Goal: Task Accomplishment & Management: Use online tool/utility

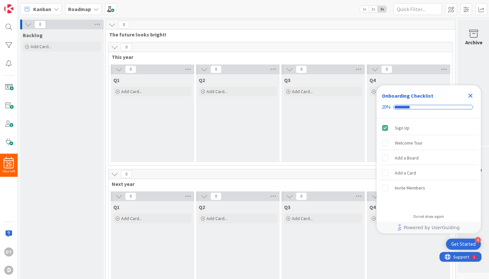
click at [471, 96] on icon "Close Checklist" at bounding box center [471, 96] width 4 height 4
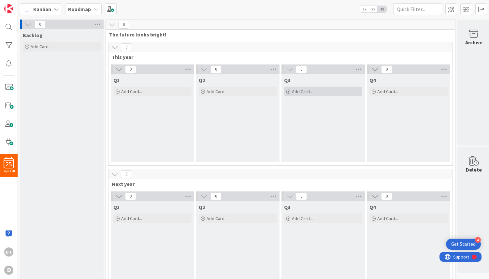
click at [306, 91] on span "Add Card..." at bounding box center [302, 92] width 21 height 6
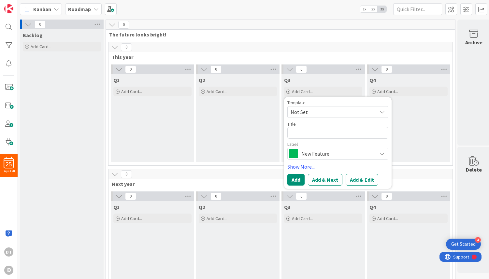
click at [307, 113] on span "Not Set" at bounding box center [331, 112] width 81 height 8
click at [304, 133] on textarea at bounding box center [337, 133] width 101 height 12
type textarea "x"
type textarea "S"
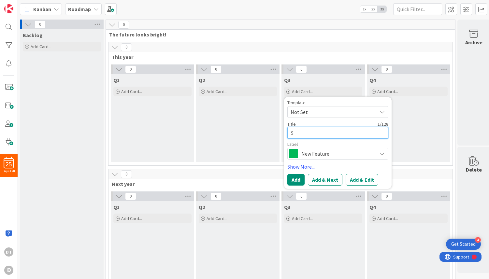
type textarea "x"
type textarea "Se"
type textarea "x"
type textarea "See"
type textarea "x"
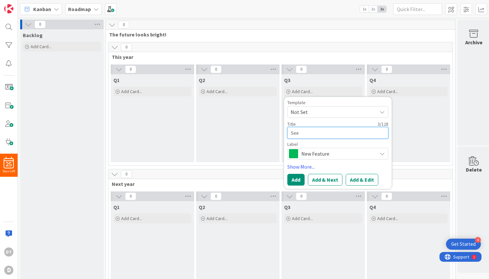
type textarea "[PERSON_NAME]"
type textarea "x"
type textarea "[PERSON_NAME]"
type textarea "x"
type textarea "[PERSON_NAME]"
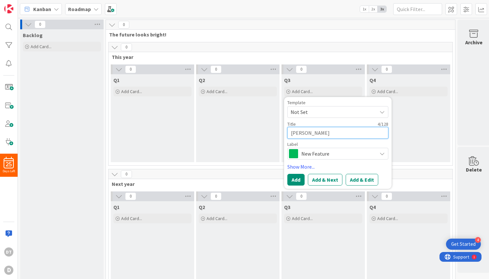
type textarea "x"
type textarea "See"
type textarea "x"
type textarea "Se"
type textarea "x"
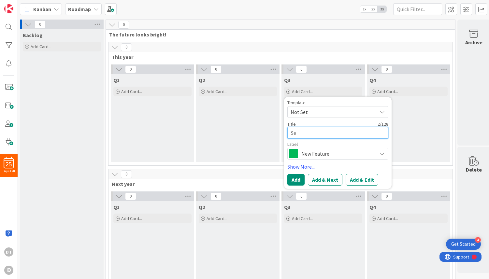
type textarea "Sel"
type textarea "x"
type textarea "Sell"
type textarea "x"
type textarea "Sell"
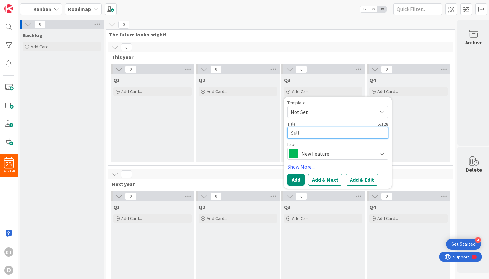
type textarea "x"
type textarea "Sell"
type textarea "x"
type textarea "Sel"
type textarea "x"
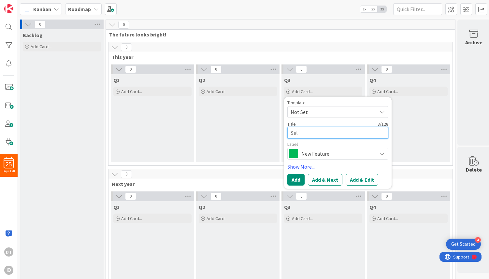
type textarea "Se"
type textarea "x"
type textarea "S"
type textarea "x"
type textarea "L"
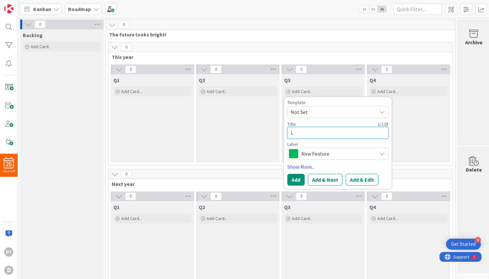
type textarea "x"
type textarea "Li"
type textarea "x"
type textarea "Lis"
type textarea "x"
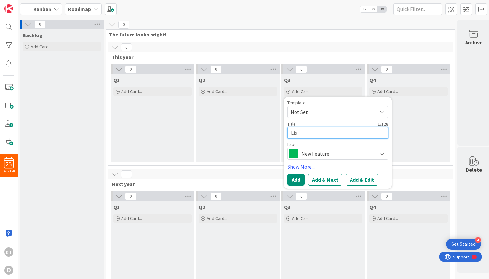
type textarea "List"
type textarea "x"
type textarea "List"
type textarea "x"
type textarea "List f"
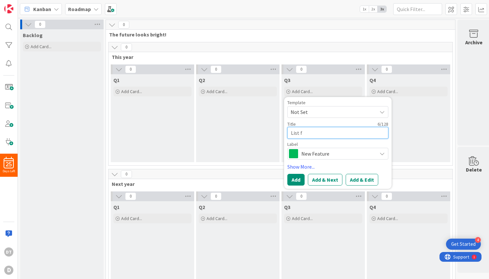
type textarea "x"
type textarea "List fo"
type textarea "x"
type textarea "List fou"
type textarea "x"
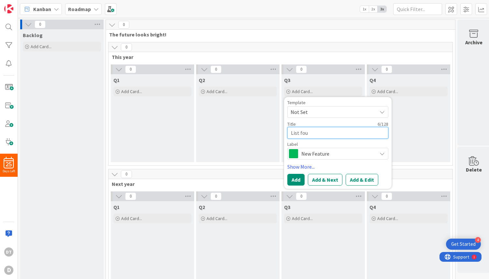
type textarea "List four"
type textarea "x"
type textarea "List four"
type textarea "x"
type textarea "List four i"
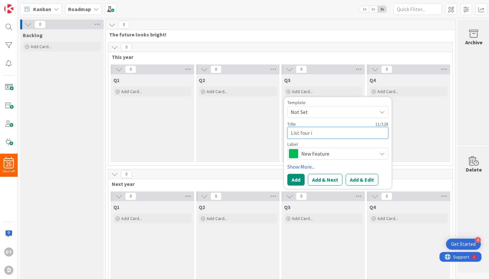
type textarea "x"
type textarea "List four it"
type textarea "x"
type textarea "List four ite"
type textarea "x"
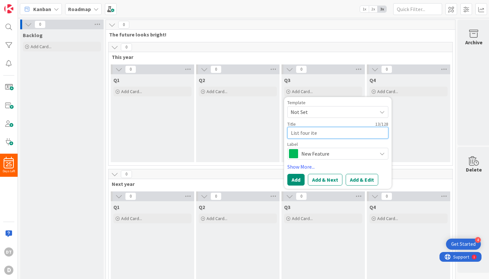
type textarea "List four item"
type textarea "x"
type textarea "List four items"
type textarea "x"
type textarea "List four items"
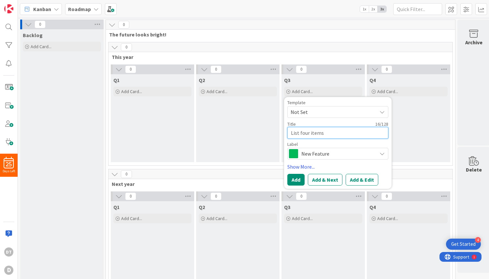
type textarea "x"
type textarea "List four items f"
type textarea "x"
type textarea "List four items for"
type textarea "x"
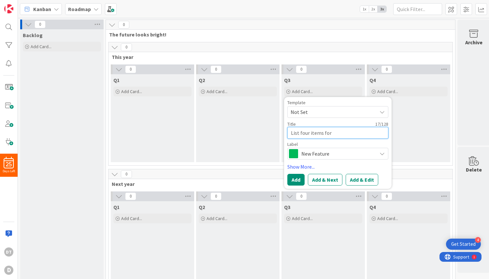
type textarea "List four items for"
type textarea "x"
type textarea "List four items for s"
type textarea "x"
type textarea "List four items for sa"
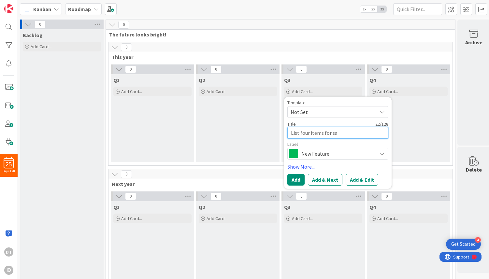
type textarea "x"
type textarea "List four items for [PERSON_NAME]"
type textarea "x"
type textarea "List four items for sale"
type textarea "x"
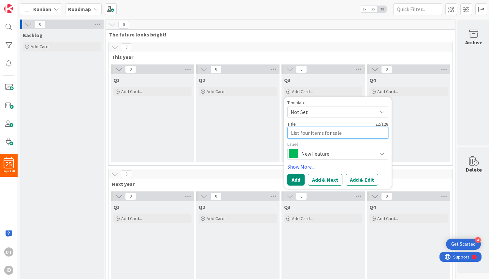
type textarea "List four items for sale"
type textarea "x"
type textarea "List four items for sale o"
type textarea "x"
type textarea "List four items for sale on"
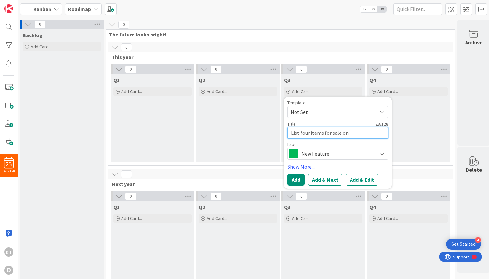
type textarea "x"
type textarea "List four items for sale on F"
type textarea "x"
type textarea "List four items for sale on"
type textarea "x"
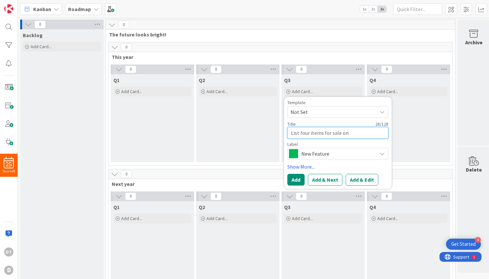
type textarea "List four items for sale on f"
type textarea "x"
type textarea "List four items for sale on fa"
type textarea "x"
type textarea "List four items for sale on fac"
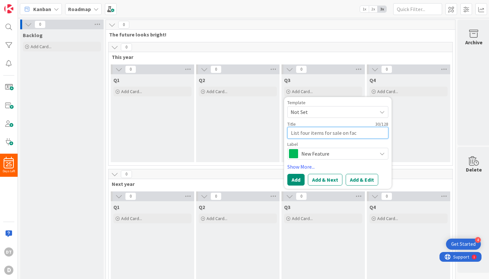
type textarea "x"
type textarea "List four items for sale on face"
type textarea "x"
type textarea "List four items for sale on faceb"
type textarea "x"
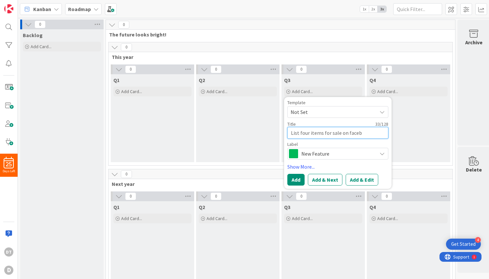
type textarea "List four items for sale on facebo"
type textarea "x"
type textarea "List four items for sale on faceboo"
type textarea "x"
type textarea "List four items for sale on facebook"
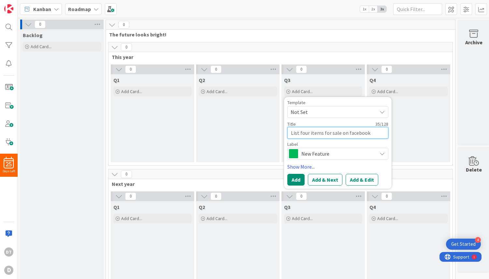
type textarea "x"
type textarea "List four items for sale on facebook"
click at [272, 58] on span "This year" at bounding box center [278, 57] width 333 height 7
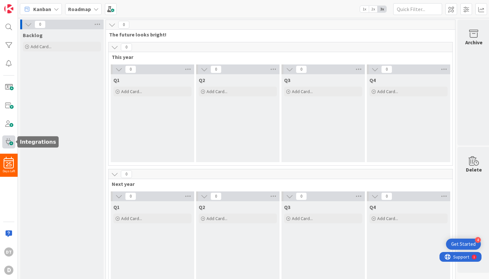
click at [10, 142] on span at bounding box center [8, 142] width 13 height 13
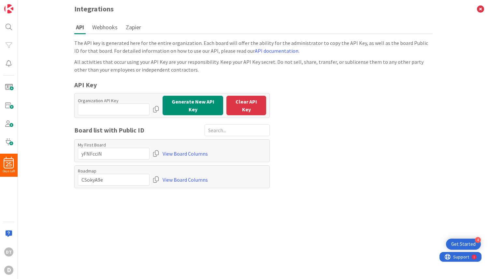
click at [107, 25] on button "Webhooks" at bounding box center [105, 27] width 29 height 12
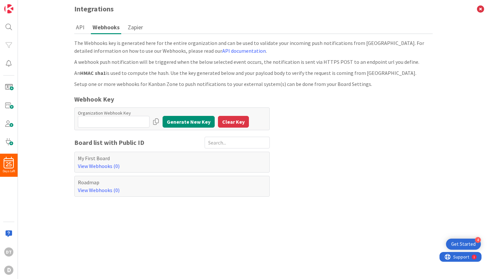
click at [142, 27] on button "Zapier" at bounding box center [135, 27] width 19 height 12
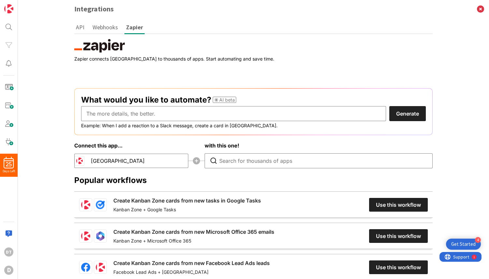
scroll to position [36, 0]
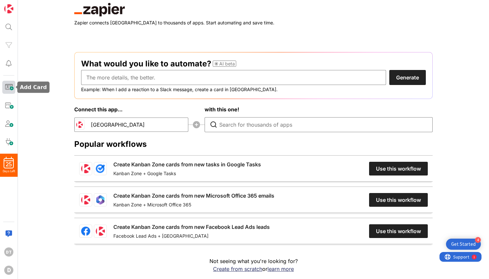
click at [12, 85] on span at bounding box center [8, 87] width 13 height 13
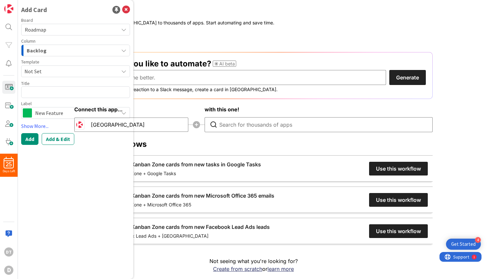
click at [56, 32] on span "Roadmap" at bounding box center [70, 29] width 91 height 9
click at [62, 168] on div "Add Card Board Roadmap My First Board Roadmap Column Backlog Template Not Set T…" at bounding box center [75, 139] width 115 height 279
click at [223, 28] on zapier-workflow at bounding box center [253, 141] width 359 height 277
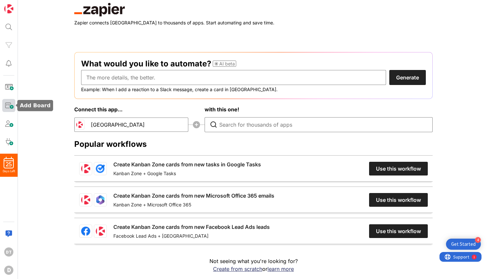
click at [10, 104] on span at bounding box center [8, 105] width 13 height 13
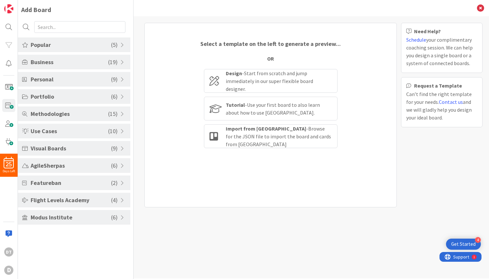
click at [61, 40] on div "Popular ( 5 )" at bounding box center [74, 44] width 112 height 15
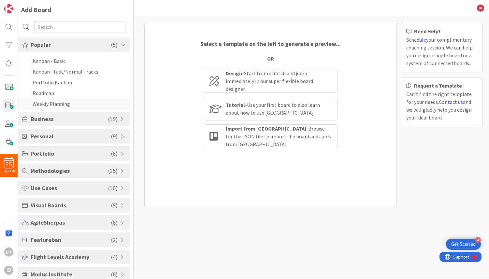
click at [51, 100] on li "Weekly Planning" at bounding box center [74, 103] width 112 height 11
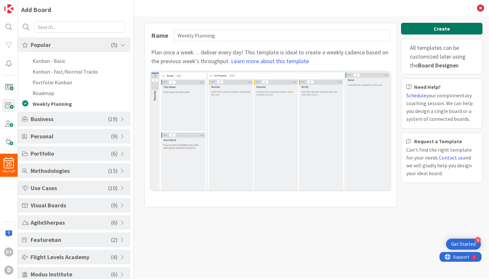
click at [444, 26] on button "Create" at bounding box center [441, 29] width 81 height 12
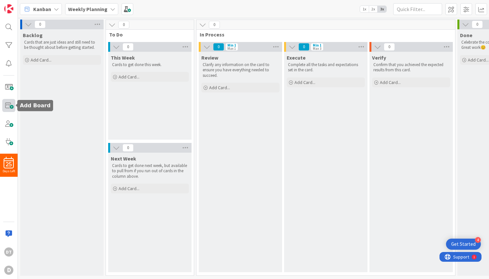
click at [8, 103] on span at bounding box center [8, 105] width 13 height 13
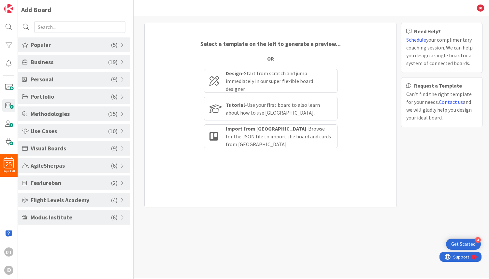
click at [58, 78] on span "Personal" at bounding box center [71, 79] width 81 height 9
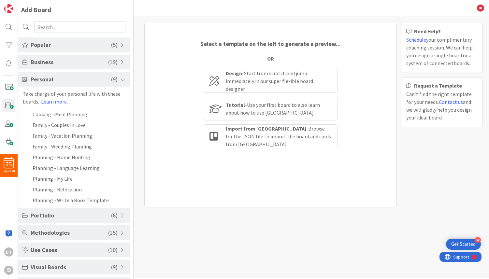
click at [62, 42] on span "Popular" at bounding box center [71, 44] width 81 height 9
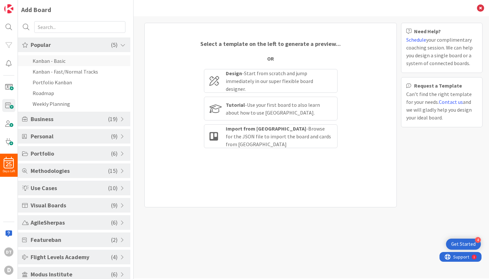
click at [50, 62] on li "Kanban - Basic" at bounding box center [74, 60] width 112 height 11
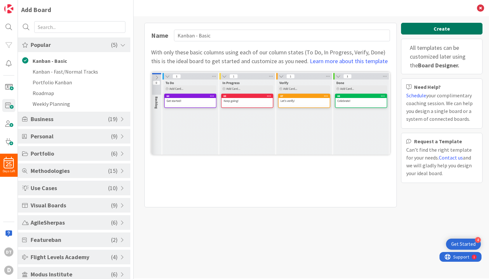
click at [433, 27] on button "Create" at bounding box center [441, 29] width 81 height 12
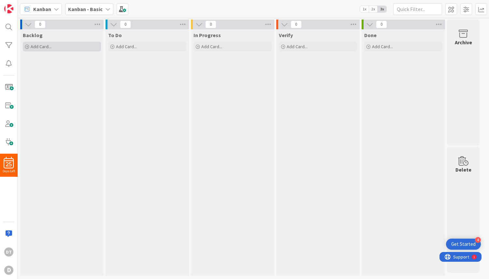
click at [47, 46] on span "Add Card..." at bounding box center [41, 47] width 21 height 6
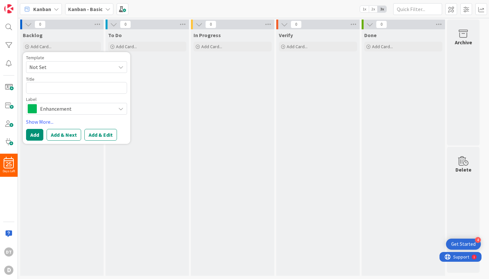
type textarea "x"
type textarea "S"
type textarea "x"
type textarea "Se"
type textarea "x"
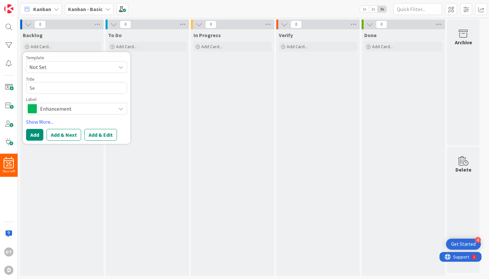
type textarea "Sel"
type textarea "x"
type textarea "Sell"
type textarea "x"
type textarea "Sell"
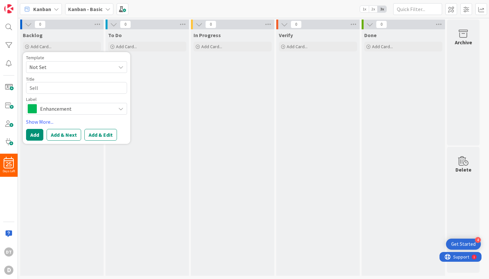
type textarea "x"
type textarea "Sell"
type textarea "x"
type textarea "Sel"
type textarea "x"
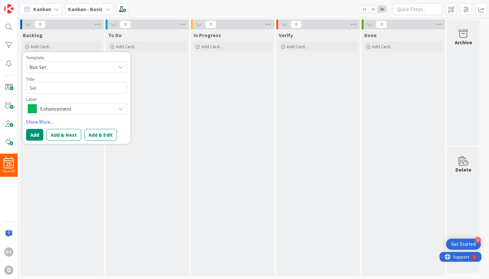
type textarea "Se"
type textarea "x"
type textarea "S"
type textarea "x"
type textarea "L"
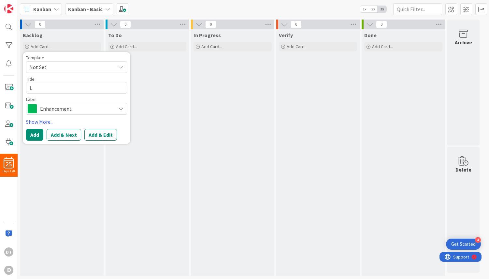
type textarea "x"
type textarea "Li"
type textarea "x"
type textarea "Lis"
type textarea "x"
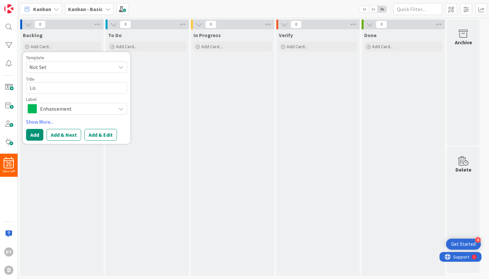
type textarea "List"
type textarea "x"
type textarea "List"
type textarea "x"
type textarea "List C"
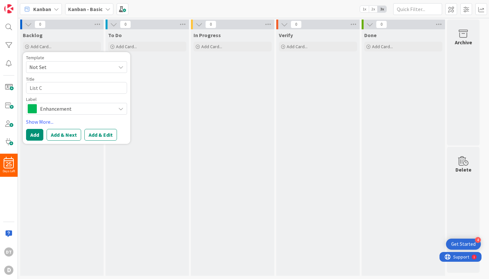
type textarea "x"
type textarea "List Ca"
type textarea "x"
type textarea "List Car"
type textarea "x"
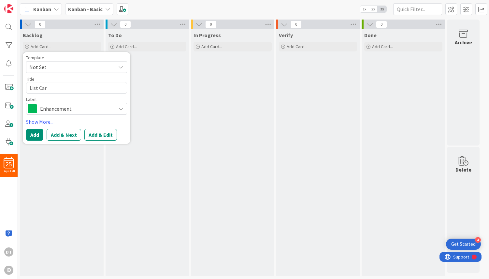
type textarea "List Care"
type textarea "x"
type textarea "List Care"
type textarea "x"
type textarea "List Care"
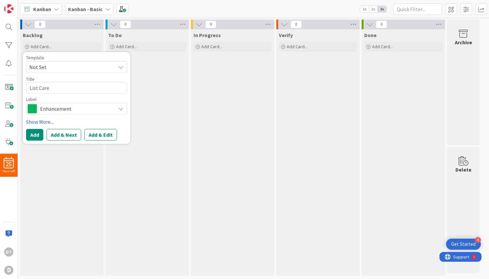
type textarea "x"
type textarea "List Car"
type textarea "x"
type textarea "List Car"
type textarea "x"
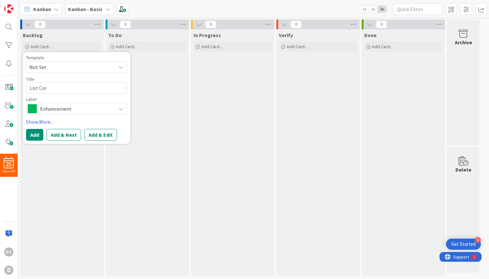
type textarea "List Car f"
type textarea "x"
type textarea "List Car fo"
type textarea "x"
type textarea "List Car for"
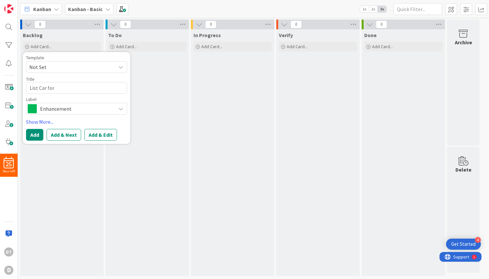
type textarea "x"
type textarea "List Car for"
type textarea "x"
type textarea "List Car for S"
type textarea "x"
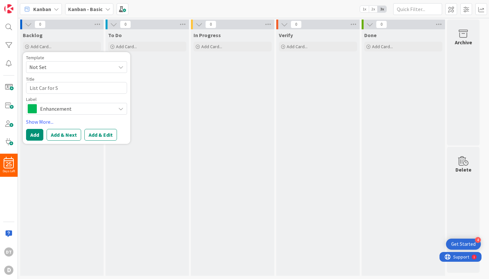
type textarea "List Car for Sa"
type textarea "x"
type textarea "List Car for [PERSON_NAME]"
type textarea "x"
type textarea "List Car for Sale"
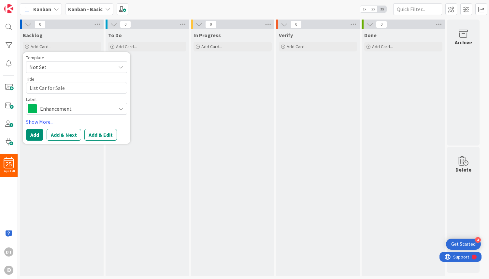
click at [274, 12] on div "Kanban Kanban - Basic 1x 2x 3x" at bounding box center [253, 9] width 471 height 18
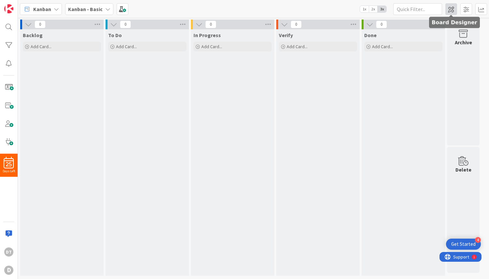
click at [451, 6] on span at bounding box center [452, 9] width 12 height 12
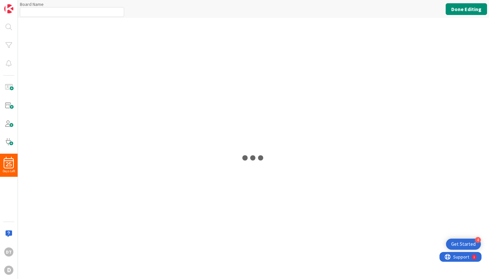
type input "Kanban - Basic"
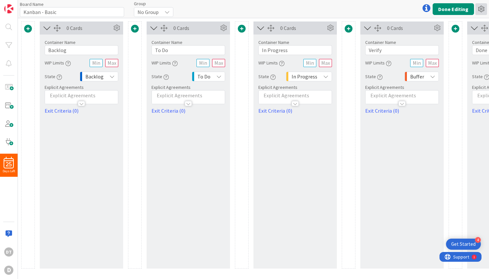
click at [479, 9] on icon at bounding box center [482, 9] width 12 height 12
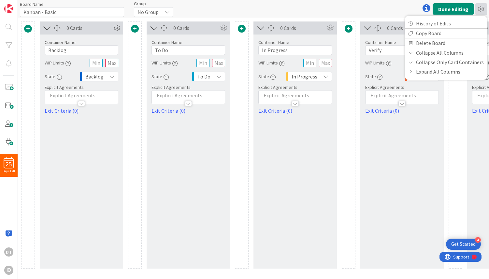
click at [321, 6] on div "Board Name 14 / 64 Kanban - Basic Group No Group Done Editing History of Edits …" at bounding box center [253, 9] width 471 height 18
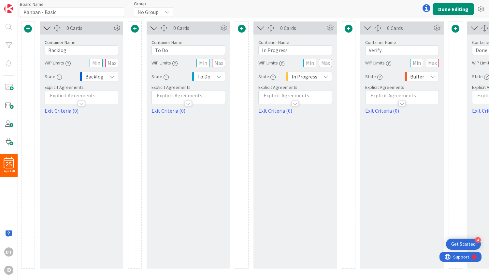
click at [30, 29] on span at bounding box center [28, 29] width 8 height 8
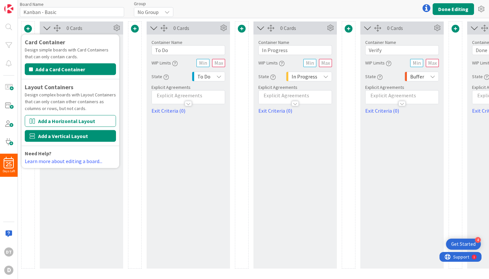
click at [69, 139] on button "Add a Vertical Layout" at bounding box center [70, 136] width 91 height 12
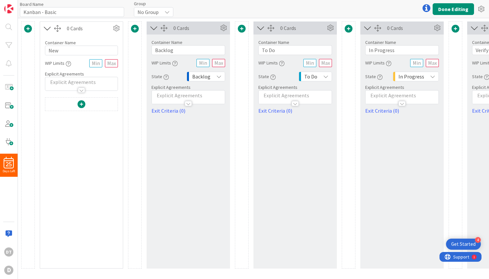
click at [28, 31] on span at bounding box center [28, 29] width 8 height 8
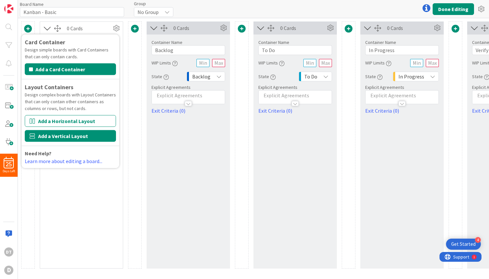
click at [55, 136] on button "Add a Vertical Layout" at bounding box center [70, 136] width 91 height 12
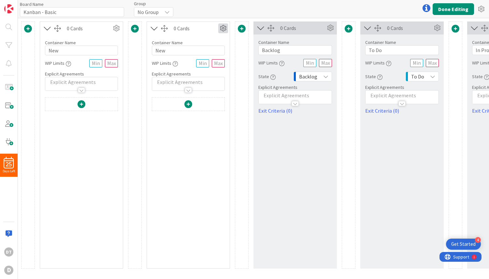
click at [224, 28] on icon at bounding box center [223, 28] width 10 height 10
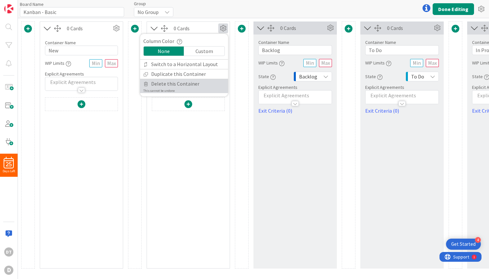
click at [169, 81] on span "Delete this Container" at bounding box center [175, 83] width 48 height 9
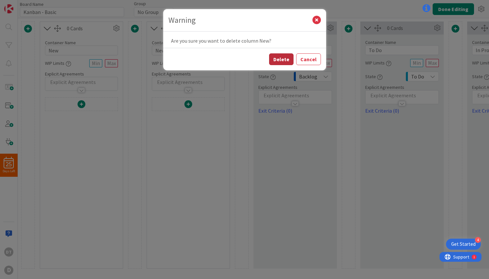
click at [285, 60] on button "Delete" at bounding box center [281, 59] width 24 height 12
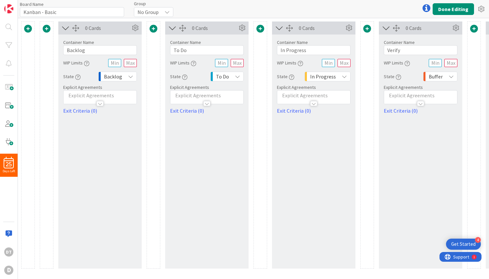
click at [47, 29] on span at bounding box center [47, 29] width 8 height 8
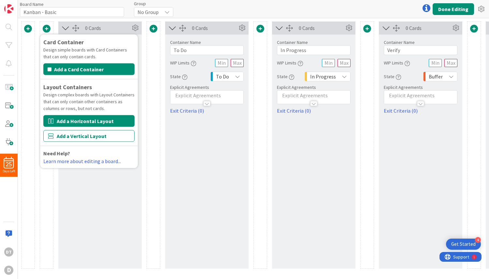
click at [73, 122] on button "Add a Horizontal Layout" at bounding box center [88, 121] width 91 height 12
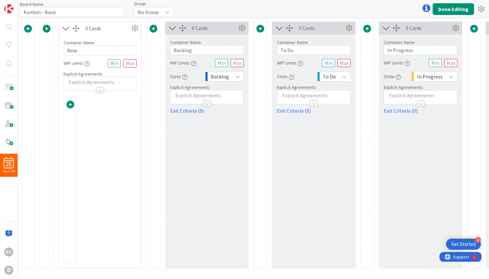
click at [93, 101] on div at bounding box center [100, 179] width 73 height 165
click at [48, 27] on span at bounding box center [47, 29] width 8 height 8
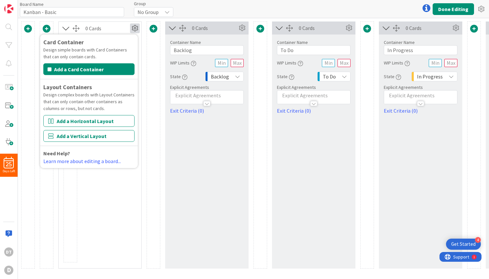
click at [135, 26] on icon at bounding box center [135, 28] width 10 height 10
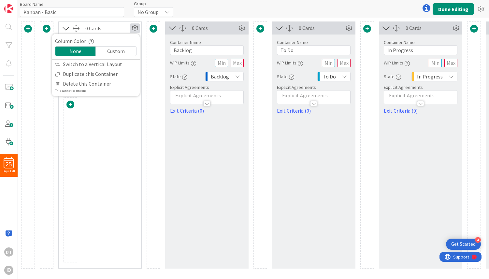
click at [134, 27] on icon at bounding box center [135, 28] width 10 height 10
click at [133, 27] on icon at bounding box center [135, 28] width 10 height 10
click at [95, 87] on span "Delete this Container" at bounding box center [87, 83] width 48 height 9
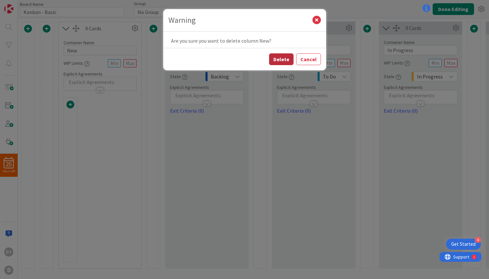
click at [282, 59] on button "Delete" at bounding box center [281, 59] width 24 height 12
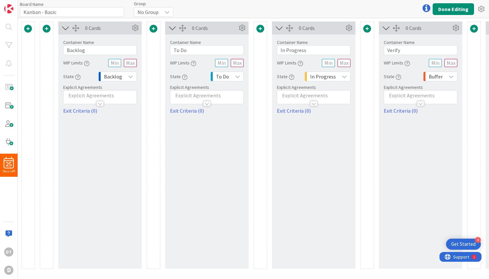
click at [46, 29] on span at bounding box center [47, 29] width 8 height 8
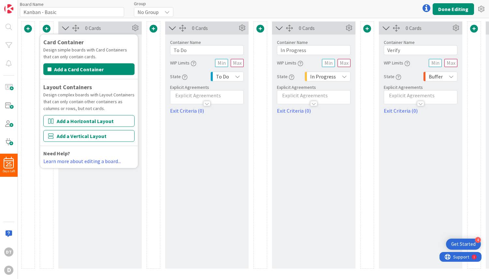
click at [27, 28] on span at bounding box center [28, 29] width 8 height 8
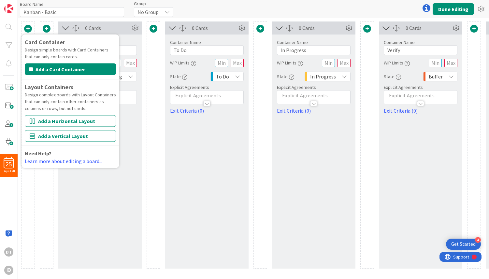
click at [48, 29] on span at bounding box center [47, 29] width 8 height 8
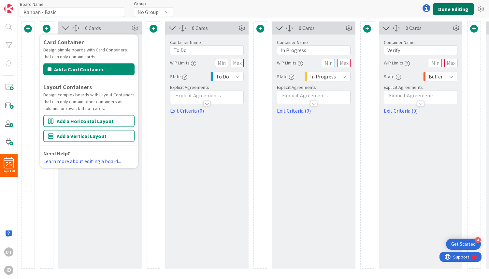
click at [454, 8] on button "Done Editing" at bounding box center [453, 9] width 41 height 12
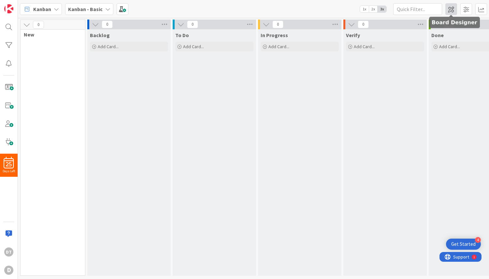
click at [453, 9] on span at bounding box center [452, 9] width 12 height 12
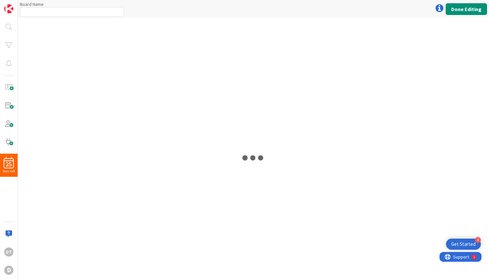
type input "Kanban - Basic"
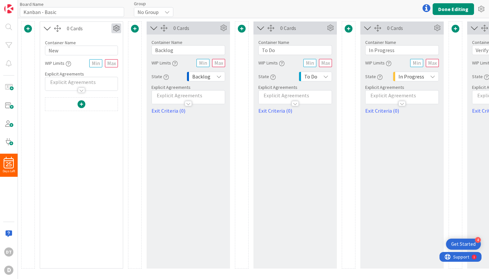
click at [116, 27] on icon at bounding box center [116, 28] width 10 height 10
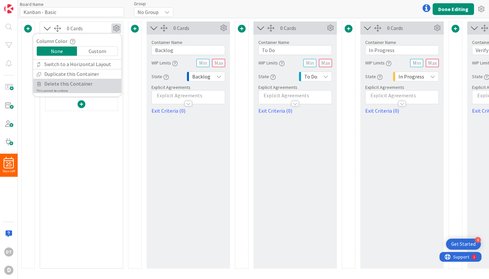
click at [62, 81] on span "Delete this Container" at bounding box center [68, 83] width 48 height 9
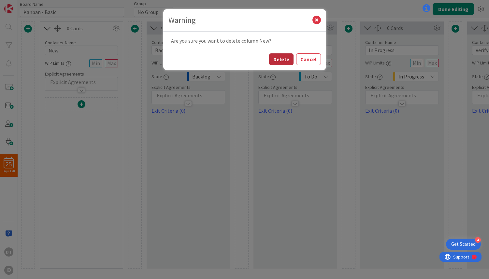
click at [282, 59] on button "Delete" at bounding box center [281, 59] width 24 height 12
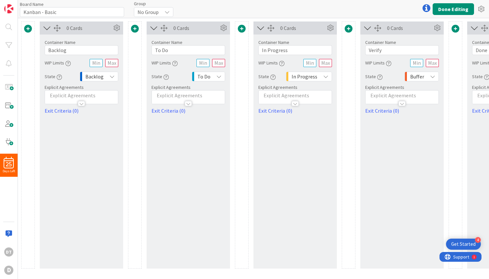
click at [29, 27] on span at bounding box center [28, 29] width 8 height 8
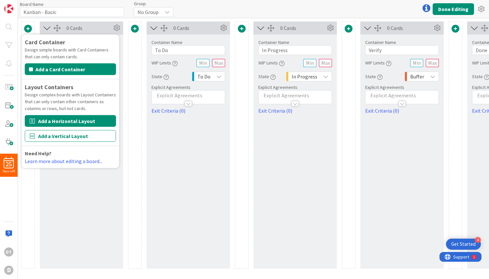
click at [59, 121] on button "Add a Horizontal Layout" at bounding box center [70, 121] width 91 height 12
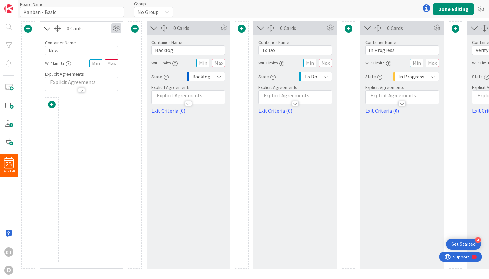
click at [115, 27] on icon at bounding box center [116, 28] width 10 height 10
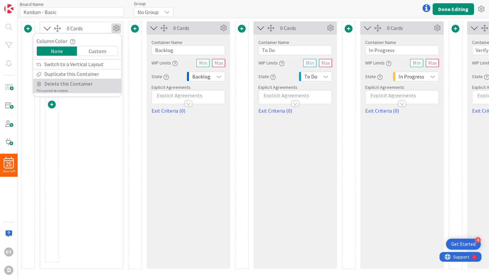
click at [70, 84] on span "Delete this Container" at bounding box center [68, 83] width 48 height 9
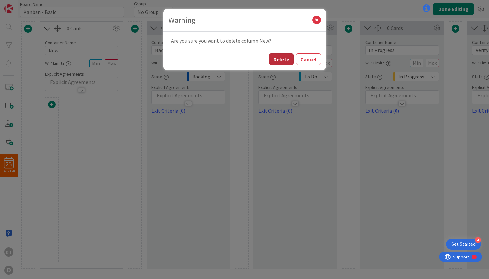
click at [286, 56] on button "Delete" at bounding box center [281, 59] width 24 height 12
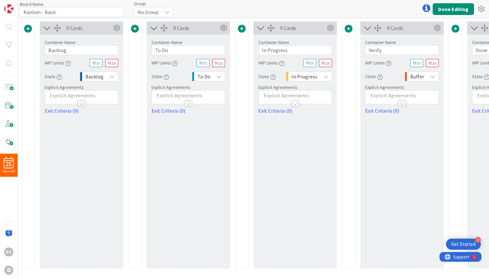
click at [27, 28] on span at bounding box center [28, 29] width 8 height 8
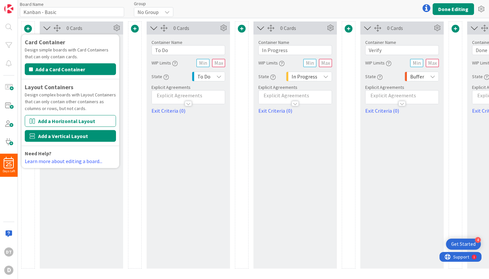
click at [52, 133] on button "Add a Vertical Layout" at bounding box center [70, 136] width 91 height 12
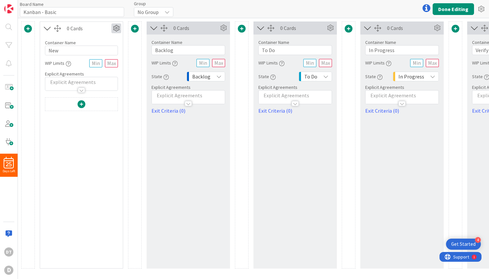
click at [118, 27] on icon at bounding box center [116, 28] width 10 height 10
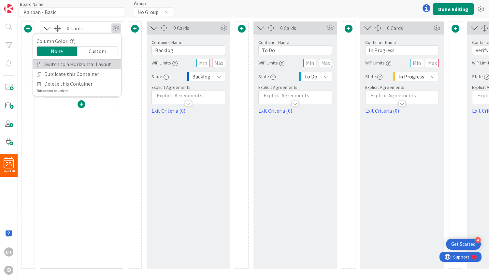
click at [95, 66] on link "Switch to a Horizontal Layout" at bounding box center [77, 64] width 88 height 9
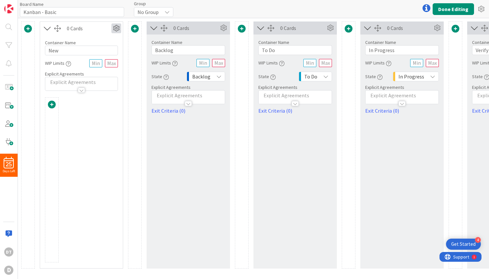
click at [116, 25] on icon at bounding box center [116, 28] width 10 height 10
click at [198, 27] on div "0 Cards" at bounding box center [195, 28] width 45 height 8
drag, startPoint x: 204, startPoint y: 26, endPoint x: 152, endPoint y: 55, distance: 59.5
click at [151, 55] on div "0 Cards Container Name 7 / 64 Backlog WIP Limits State Backlog Explicit Agreeme…" at bounding box center [188, 145] width 83 height 247
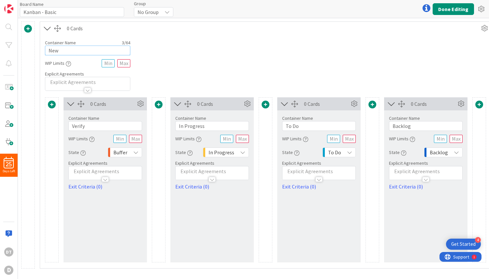
drag, startPoint x: 61, startPoint y: 51, endPoint x: 46, endPoint y: 50, distance: 15.0
click at [46, 50] on input "New" at bounding box center [87, 51] width 85 height 10
type input "Stories"
click at [27, 28] on span at bounding box center [28, 29] width 8 height 8
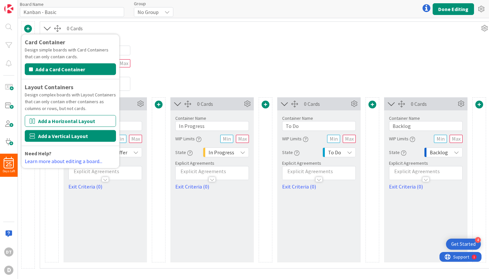
click at [51, 133] on button "Add a Vertical Layout" at bounding box center [70, 136] width 91 height 12
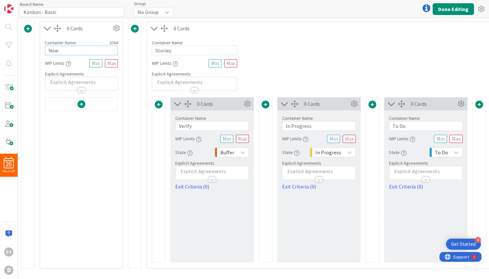
drag, startPoint x: 62, startPoint y: 50, endPoint x: 38, endPoint y: 48, distance: 23.9
click at [38, 48] on div "Card Container Design simple boards with Card Containers that can only contain …" at bounding box center [372, 145] width 703 height 247
type input "Simple Projects"
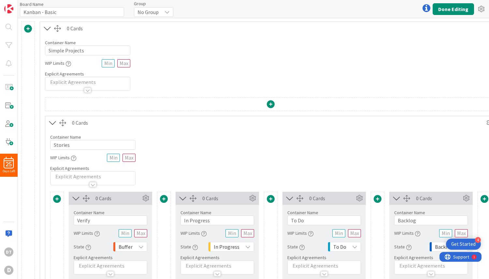
click at [270, 104] on span at bounding box center [271, 104] width 8 height 8
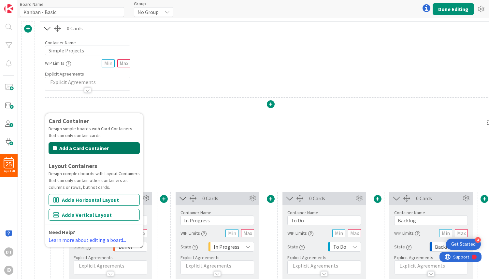
click at [98, 146] on button "Add a Card Container" at bounding box center [94, 148] width 91 height 12
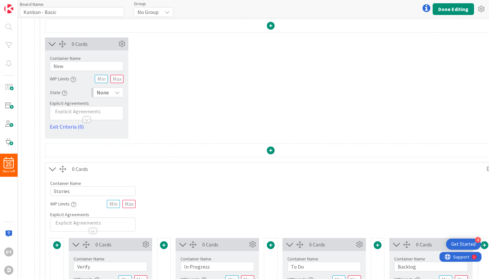
scroll to position [83, 0]
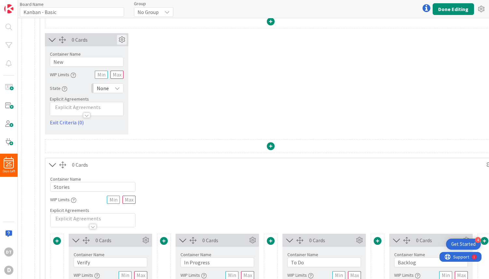
click at [123, 39] on icon at bounding box center [122, 40] width 10 height 10
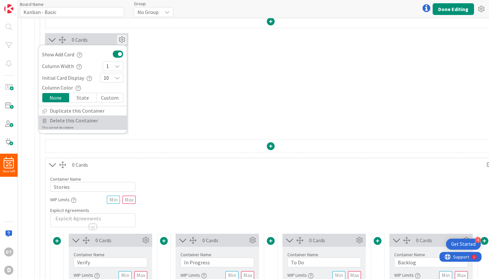
click at [70, 119] on span "Delete this Container" at bounding box center [74, 120] width 48 height 9
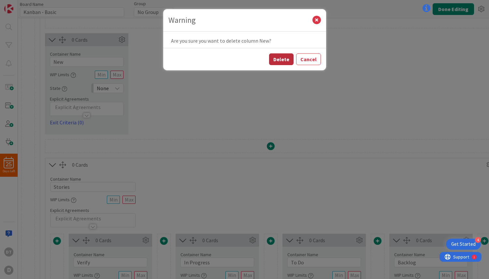
click at [288, 58] on button "Delete" at bounding box center [281, 59] width 24 height 12
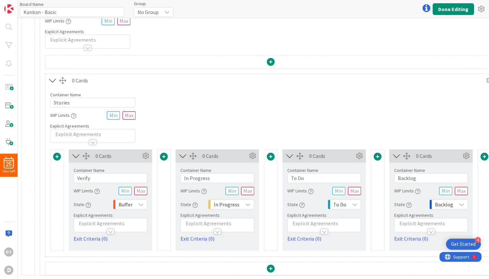
click at [273, 61] on span at bounding box center [271, 62] width 8 height 8
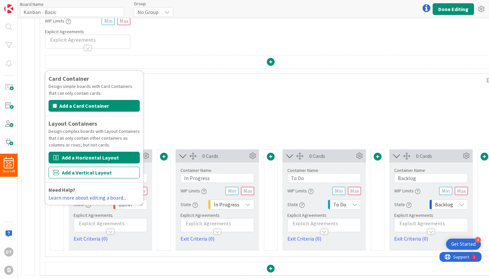
click at [108, 157] on button "Add a Horizontal Layout" at bounding box center [94, 158] width 91 height 12
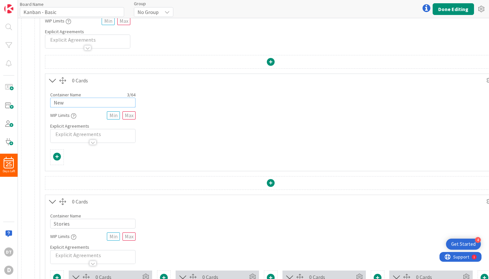
drag, startPoint x: 78, startPoint y: 102, endPoint x: 47, endPoint y: 99, distance: 31.1
click at [47, 99] on div "Container Name 3 / 64 New WIP Limits Explicit Agreements" at bounding box center [270, 115] width 451 height 56
type input "Projects"
drag, startPoint x: 73, startPoint y: 224, endPoint x: 44, endPoint y: 221, distance: 29.1
click at [44, 221] on div "Card Container Design simple boards with Card Containers that can only contain …" at bounding box center [271, 226] width 462 height 342
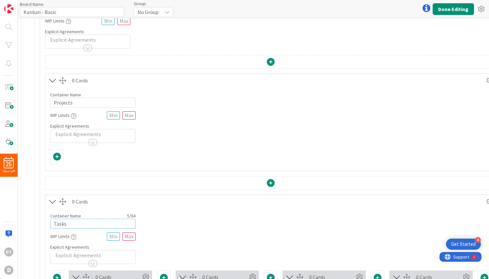
type input "Tasks"
click at [56, 158] on span at bounding box center [57, 157] width 8 height 8
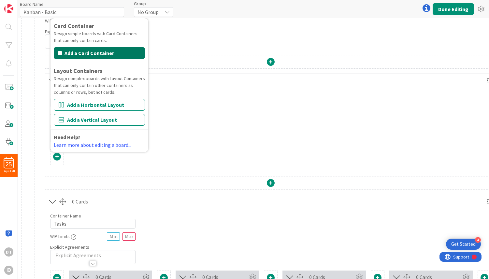
click at [84, 51] on button "Add a Card Container" at bounding box center [99, 53] width 91 height 12
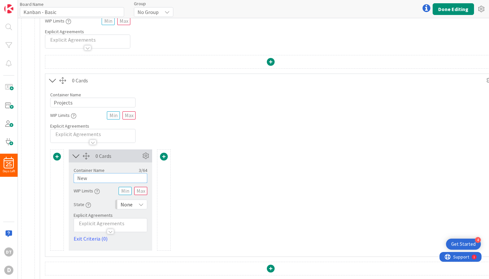
drag, startPoint x: 92, startPoint y: 178, endPoint x: 66, endPoint y: 179, distance: 25.1
click at [66, 179] on div "Card Container Design simple boards with Card Containers that can only contain …" at bounding box center [270, 200] width 441 height 101
type input "Backlog"
click at [165, 155] on span at bounding box center [164, 157] width 8 height 8
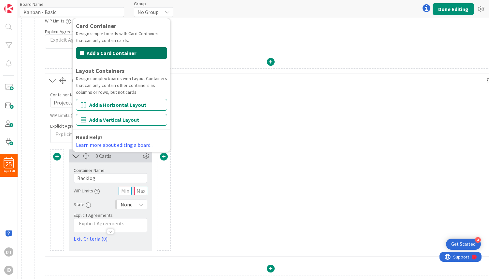
click at [125, 51] on button "Add a Card Container" at bounding box center [121, 53] width 91 height 12
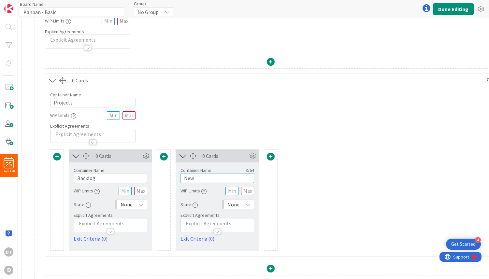
drag, startPoint x: 199, startPoint y: 181, endPoint x: 180, endPoint y: 177, distance: 18.9
click at [181, 177] on input "New" at bounding box center [218, 178] width 74 height 10
type input "To Do"
click at [270, 154] on span at bounding box center [271, 157] width 8 height 8
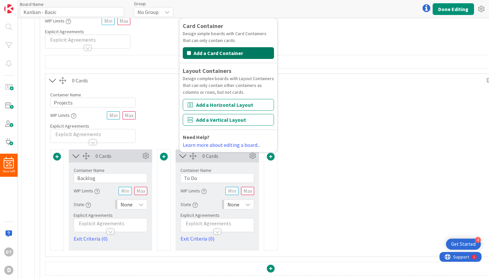
click at [223, 55] on button "Add a Card Container" at bounding box center [228, 53] width 91 height 12
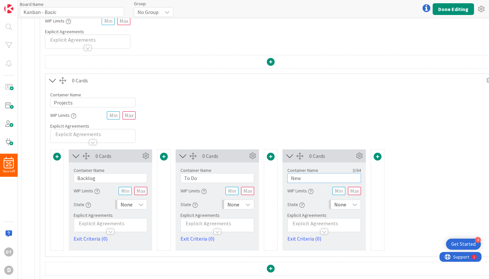
drag, startPoint x: 307, startPoint y: 178, endPoint x: 280, endPoint y: 174, distance: 26.8
click at [280, 174] on div "Card Container Design simple boards with Card Containers that can only contain …" at bounding box center [270, 200] width 441 height 101
type input "Doing"
click at [378, 155] on span at bounding box center [378, 157] width 8 height 8
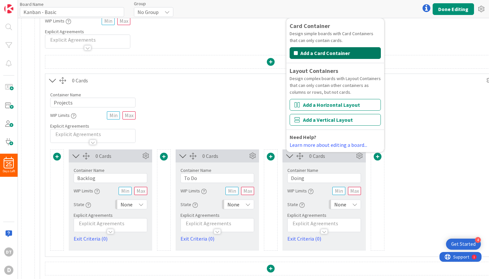
click at [317, 49] on button "Add a Card Container" at bounding box center [335, 53] width 91 height 12
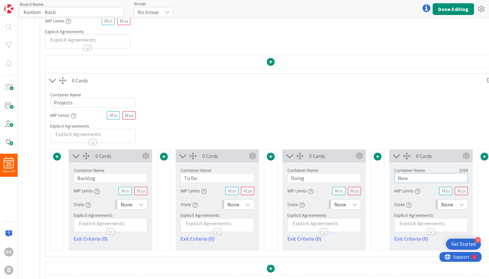
drag, startPoint x: 414, startPoint y: 178, endPoint x: 391, endPoint y: 177, distance: 22.9
click at [391, 177] on div "Container Name 3 / 64 New WIP Limits State None Explicit Agreements Exit Criter…" at bounding box center [430, 203] width 83 height 80
type input "Done"
click at [461, 8] on button "Done Editing" at bounding box center [453, 9] width 41 height 12
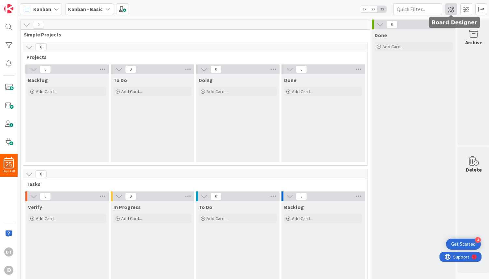
click at [453, 9] on span at bounding box center [452, 9] width 12 height 12
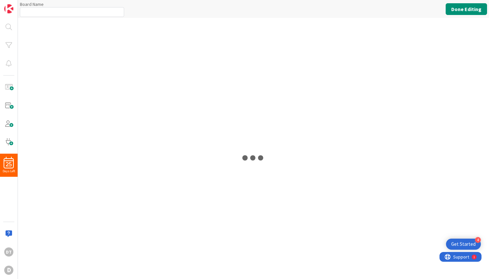
type input "Kanban - Basic"
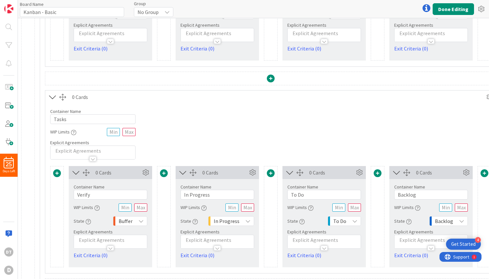
scroll to position [249, 0]
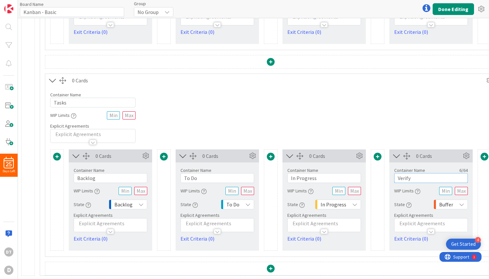
drag, startPoint x: 417, startPoint y: 177, endPoint x: 392, endPoint y: 177, distance: 24.8
click at [392, 177] on div "Container Name 6 / 64 Verify WIP Limits State Buffer Explicit Agreements Exit C…" at bounding box center [430, 203] width 83 height 80
type input "Done"
click at [450, 6] on button "Done Editing" at bounding box center [453, 9] width 41 height 12
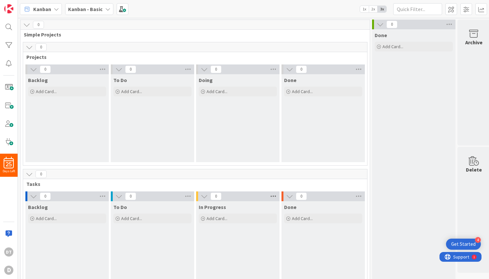
click at [275, 195] on icon at bounding box center [273, 197] width 8 height 10
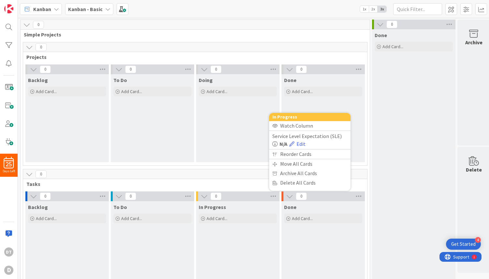
click at [257, 197] on div "0 In Progress Watch Column Service Level Expectation (SLE) N/A Edit Reorder Car…" at bounding box center [237, 197] width 83 height 10
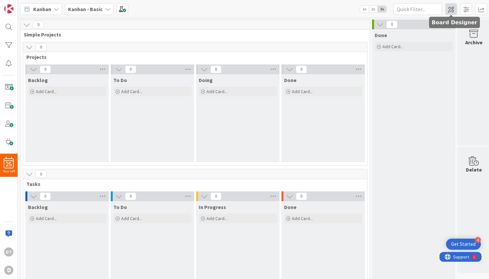
click at [450, 8] on span at bounding box center [452, 9] width 12 height 12
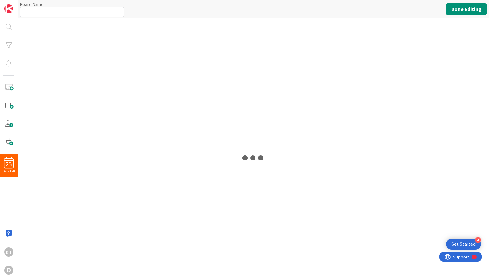
type input "Kanban - Basic"
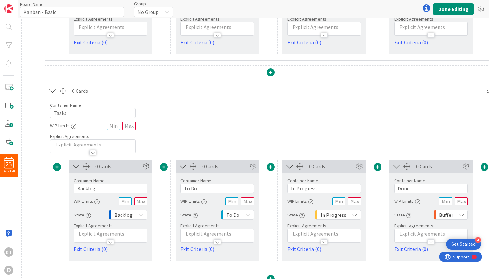
scroll to position [249, 0]
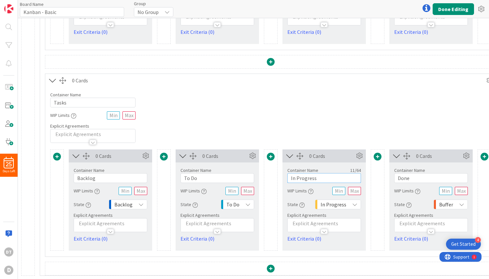
drag, startPoint x: 321, startPoint y: 178, endPoint x: 272, endPoint y: 176, distance: 49.6
click at [272, 176] on div "0 Cards Container Name 7 / 64 Backlog WIP Limits State Backlog Explicit Agreeme…" at bounding box center [270, 200] width 441 height 101
type input "Doing"
click at [447, 10] on button "Done Editing" at bounding box center [453, 9] width 41 height 12
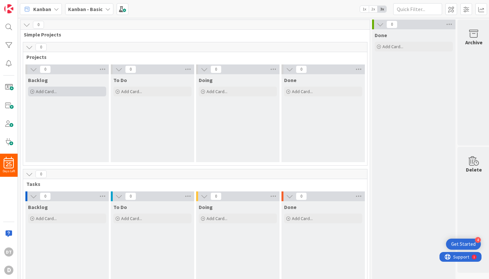
click at [49, 89] on span "Add Card..." at bounding box center [46, 92] width 21 height 6
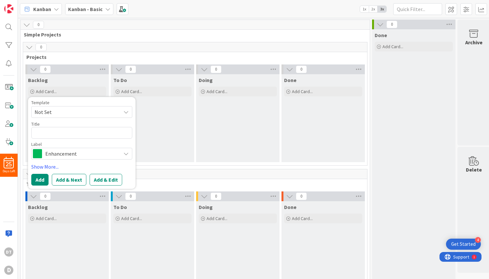
type textarea "x"
type textarea "R"
type textarea "x"
type textarea "Re"
type textarea "x"
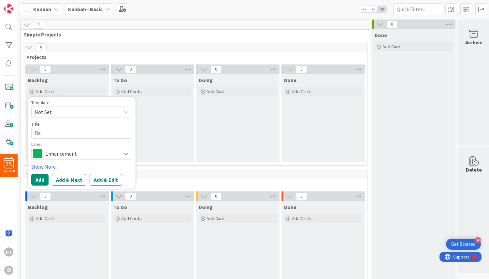
type textarea "R"
type textarea "x"
type textarea "L"
type textarea "x"
type textarea "La"
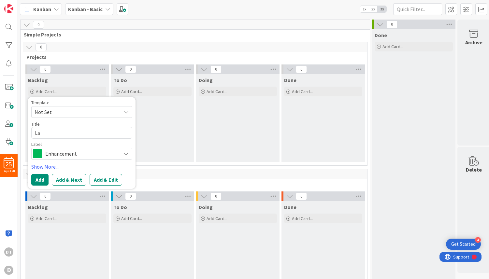
type textarea "x"
type textarea "Lau"
type textarea "x"
type textarea "Lauc"
type textarea "x"
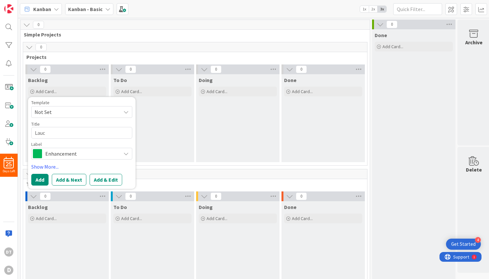
type textarea "Laucn"
type textarea "x"
type textarea "Laucn"
type textarea "x"
click at [69, 180] on button "Add & Next" at bounding box center [69, 180] width 35 height 12
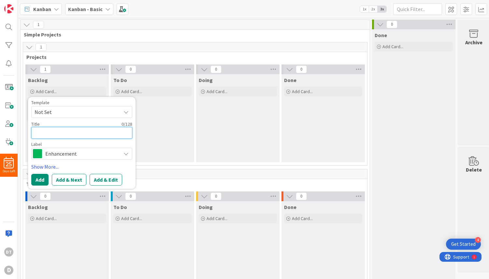
click at [49, 130] on textarea at bounding box center [81, 133] width 101 height 12
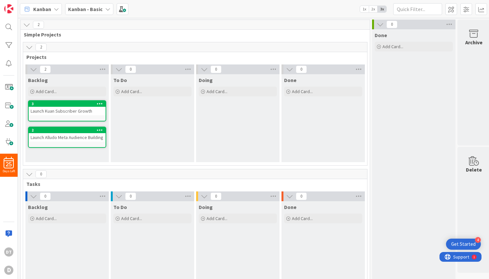
click at [52, 152] on div "Backlog Add Card... Template Not Set Title 0 / 128 Label Enhancement Show More.…" at bounding box center [66, 118] width 83 height 88
click at [45, 91] on span "Add Card..." at bounding box center [46, 92] width 21 height 6
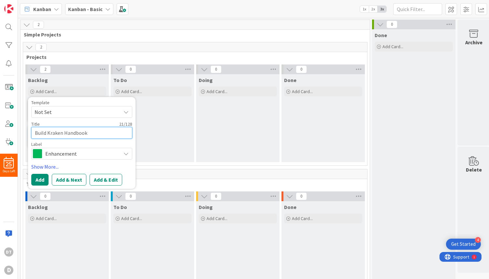
click at [48, 132] on textarea "Build Kraken Handbook" at bounding box center [81, 133] width 101 height 12
click at [79, 180] on button "Add & Next" at bounding box center [69, 180] width 35 height 12
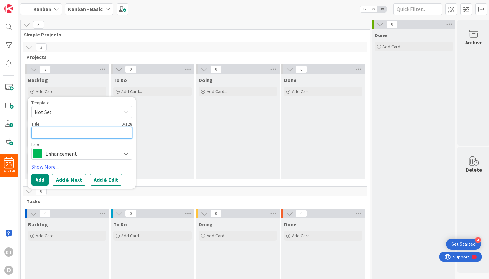
click at [76, 133] on textarea at bounding box center [81, 133] width 101 height 12
click at [69, 178] on button "Add & Next" at bounding box center [69, 180] width 35 height 12
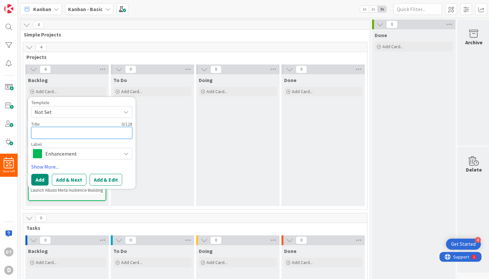
click at [68, 133] on textarea at bounding box center [81, 133] width 101 height 12
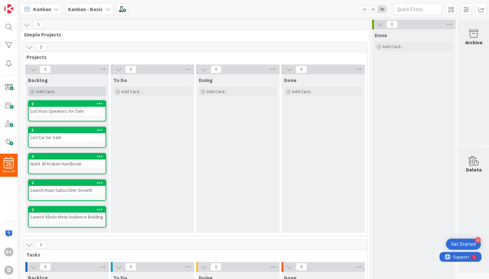
click at [40, 93] on span "Add Card..." at bounding box center [46, 92] width 21 height 6
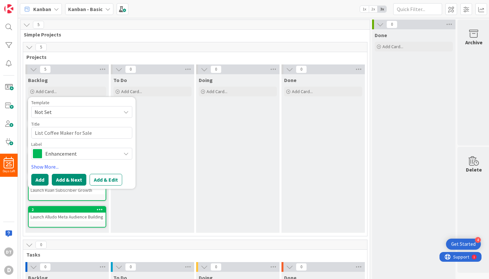
click at [73, 179] on button "Add & Next" at bounding box center [69, 180] width 35 height 12
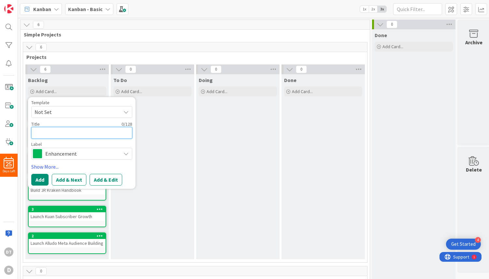
click at [64, 133] on textarea at bounding box center [81, 133] width 101 height 12
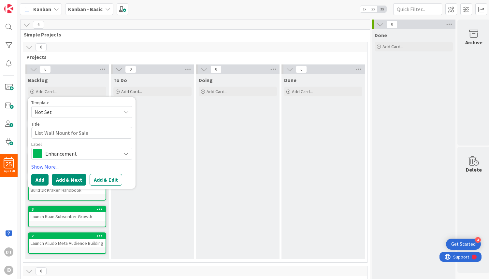
click at [70, 180] on button "Add & Next" at bounding box center [69, 180] width 35 height 12
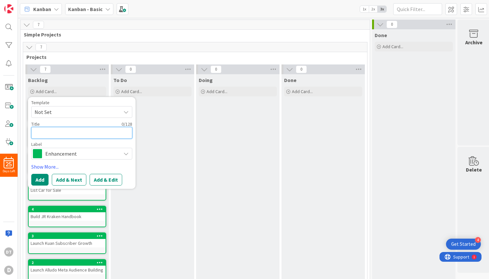
click at [73, 135] on textarea at bounding box center [81, 133] width 101 height 12
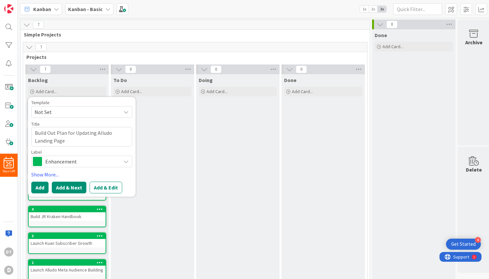
click at [67, 187] on button "Add & Next" at bounding box center [69, 188] width 35 height 12
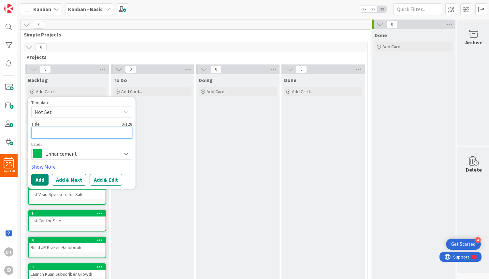
click at [55, 130] on textarea at bounding box center [81, 133] width 101 height 12
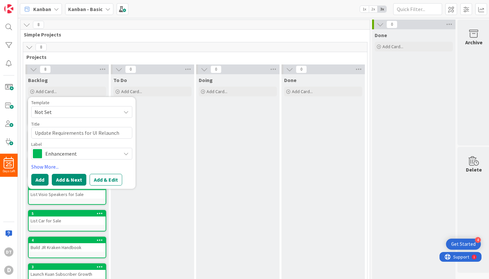
click at [69, 181] on button "Add & Next" at bounding box center [69, 180] width 35 height 12
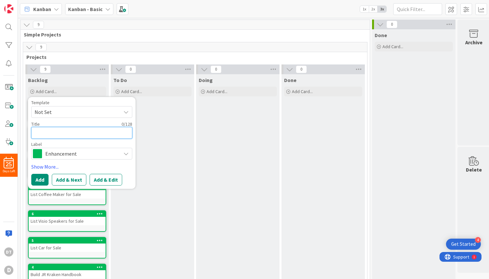
click at [60, 135] on textarea at bounding box center [81, 133] width 101 height 12
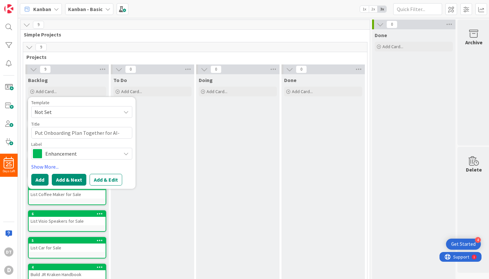
click at [75, 175] on button "Add & Next" at bounding box center [69, 180] width 35 height 12
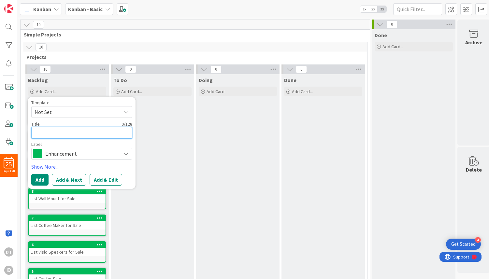
click at [70, 134] on textarea at bounding box center [81, 133] width 101 height 12
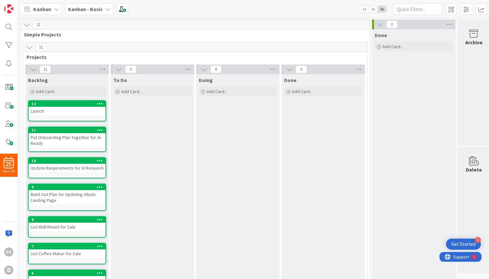
click at [52, 112] on div "Launch" at bounding box center [67, 111] width 77 height 8
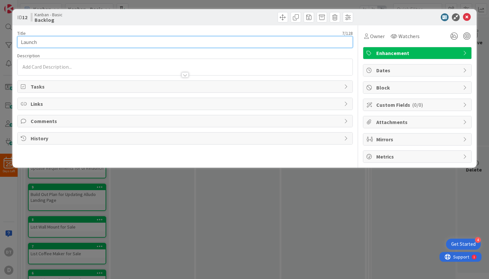
click at [51, 46] on input "Launch" at bounding box center [185, 42] width 336 height 12
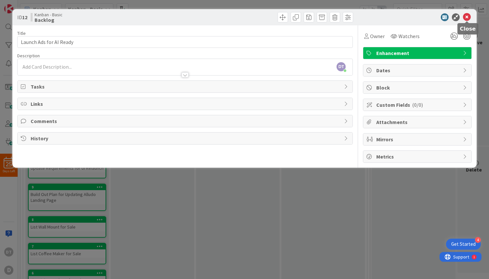
click at [466, 17] on icon at bounding box center [467, 17] width 8 height 8
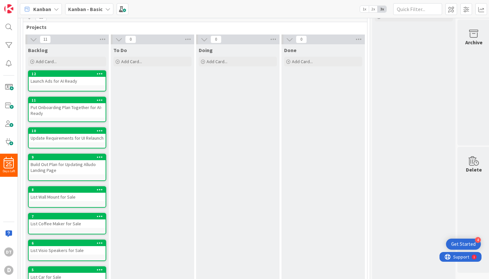
scroll to position [30, 0]
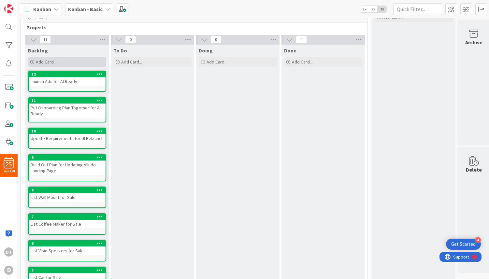
click at [57, 65] on div "Add Card..." at bounding box center [67, 62] width 78 height 10
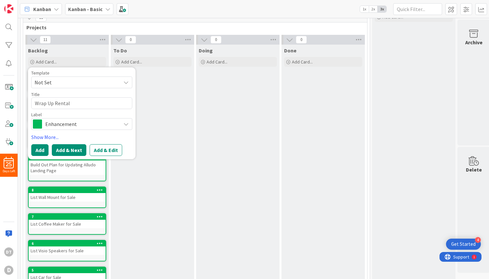
click at [62, 153] on button "Add & Next" at bounding box center [69, 150] width 35 height 12
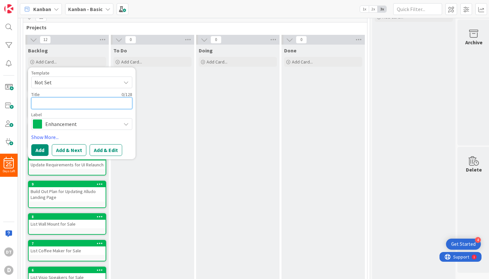
click at [62, 105] on textarea at bounding box center [81, 103] width 101 height 12
click at [41, 150] on button "Add" at bounding box center [39, 150] width 17 height 12
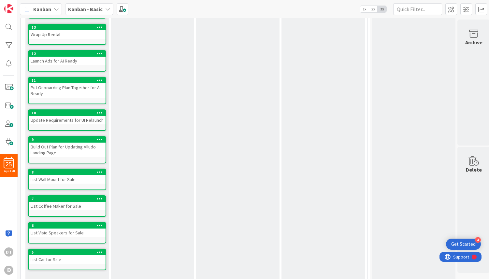
scroll to position [0, 0]
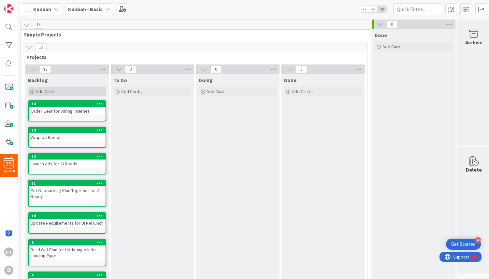
click at [46, 89] on span "Add Card..." at bounding box center [46, 92] width 21 height 6
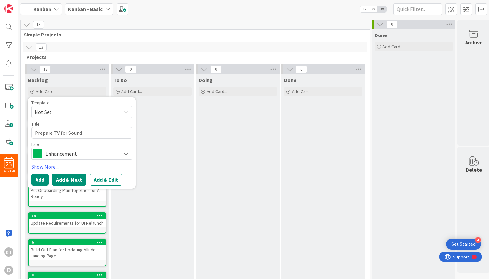
click at [70, 181] on button "Add & Next" at bounding box center [69, 180] width 35 height 12
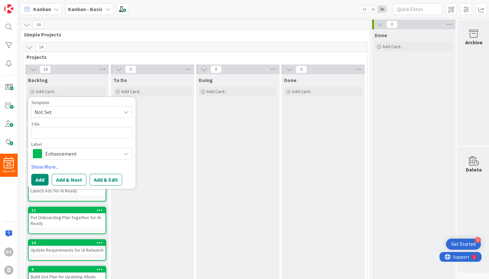
click at [148, 146] on div "To Do Add Card..." at bounding box center [152, 234] width 83 height 320
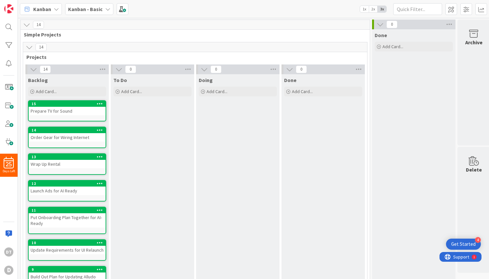
click at [72, 161] on div "Wrap Up Rental" at bounding box center [67, 164] width 77 height 8
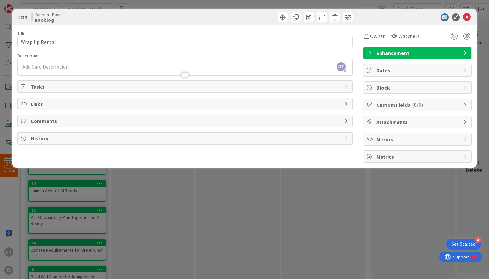
click at [40, 108] on span "Links" at bounding box center [186, 104] width 311 height 8
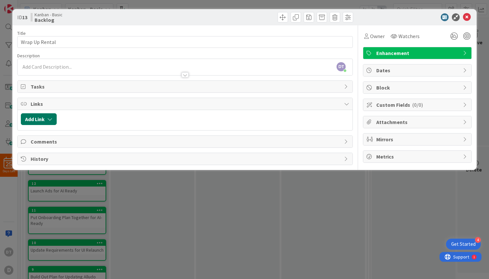
click at [50, 121] on icon "button" at bounding box center [49, 119] width 5 height 5
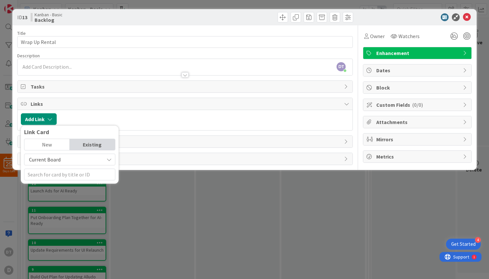
click at [50, 147] on div "New" at bounding box center [46, 144] width 45 height 11
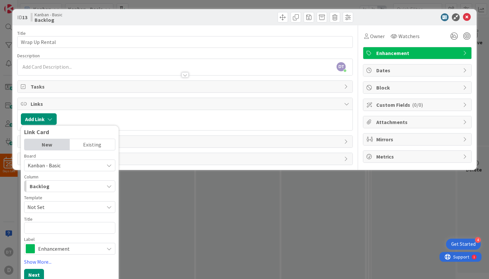
click at [57, 165] on span "Kanban - Basic" at bounding box center [44, 165] width 33 height 7
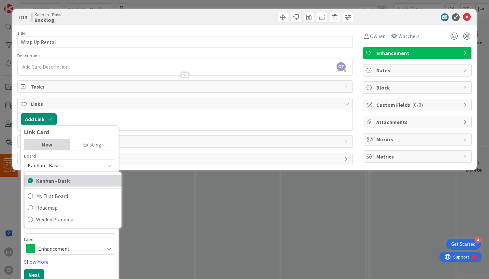
click at [53, 183] on span "Kanban - Basic" at bounding box center [77, 181] width 82 height 10
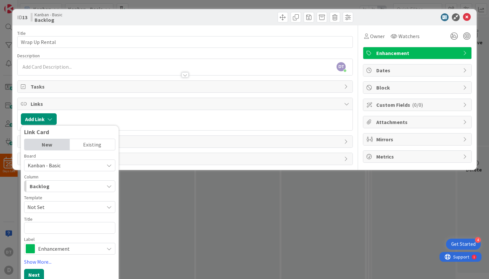
click at [58, 186] on div "Backlog" at bounding box center [66, 186] width 76 height 10
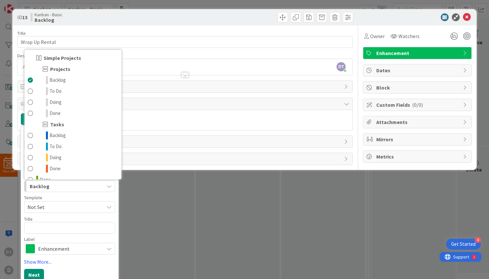
click at [58, 186] on div "Backlog" at bounding box center [66, 186] width 76 height 10
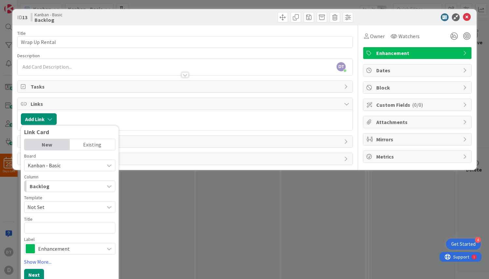
scroll to position [5, 0]
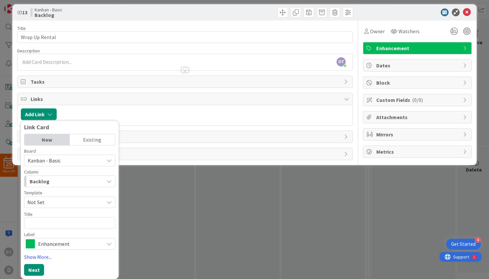
click at [62, 182] on div "Backlog" at bounding box center [66, 181] width 76 height 10
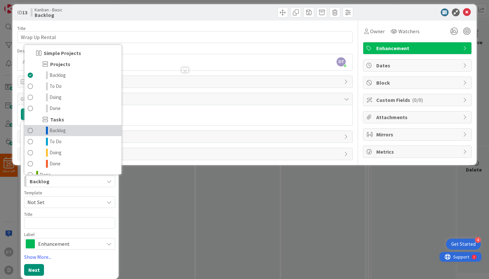
click at [60, 130] on span "Backlog" at bounding box center [58, 131] width 16 height 8
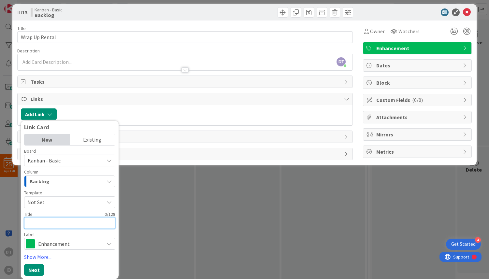
click at [43, 220] on textarea at bounding box center [69, 223] width 91 height 12
click at [33, 266] on button "Next" at bounding box center [34, 270] width 20 height 12
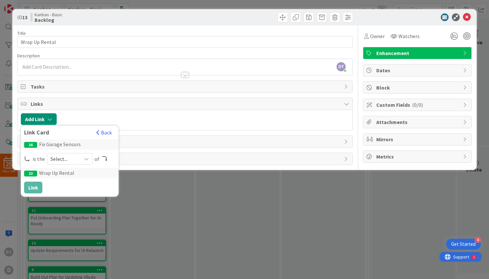
click at [64, 158] on span "Select..." at bounding box center [64, 158] width 27 height 9
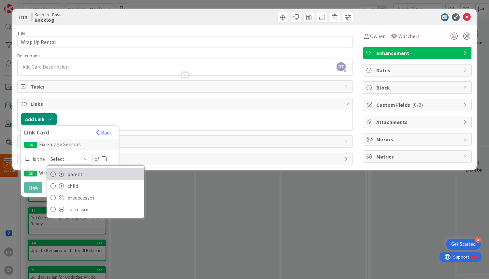
click at [65, 173] on link "parent" at bounding box center [95, 175] width 97 height 12
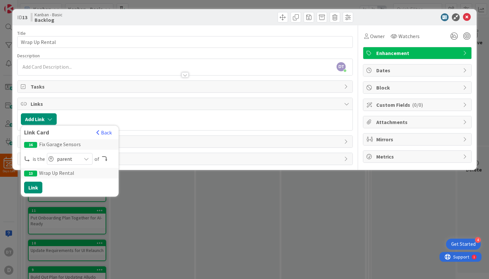
click at [70, 157] on span "parent" at bounding box center [67, 158] width 21 height 9
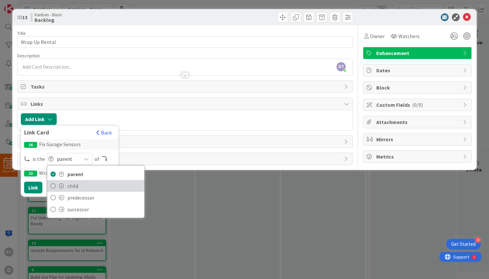
click at [72, 184] on span "child" at bounding box center [104, 186] width 74 height 10
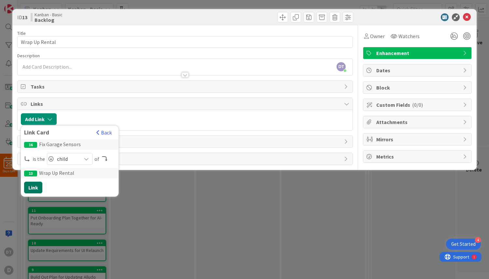
click at [37, 186] on button "Link" at bounding box center [33, 188] width 18 height 12
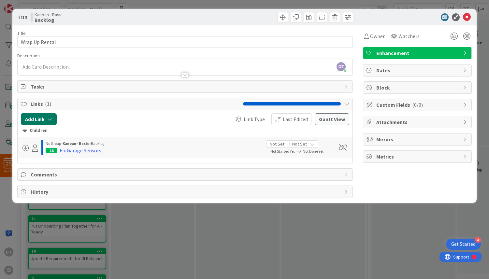
click at [49, 119] on icon "button" at bounding box center [49, 119] width 5 height 5
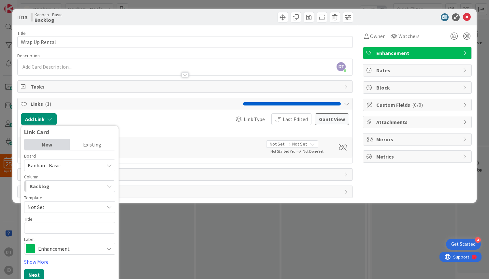
click at [51, 186] on div "Backlog" at bounding box center [66, 186] width 76 height 10
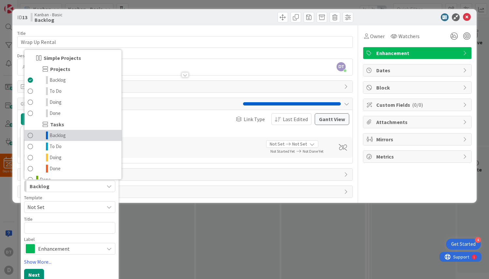
click at [56, 135] on span "Backlog" at bounding box center [58, 136] width 16 height 8
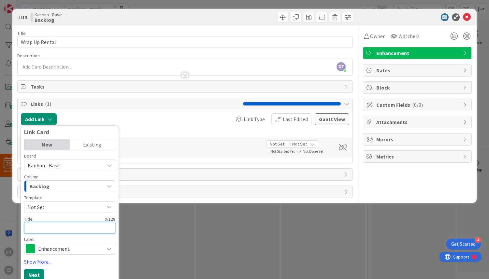
click at [58, 233] on textarea at bounding box center [69, 228] width 91 height 12
click at [30, 226] on textarea "Pull Up Irrigation" at bounding box center [69, 228] width 91 height 12
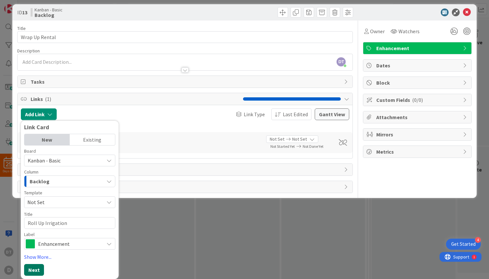
click at [33, 267] on button "Next" at bounding box center [34, 270] width 20 height 12
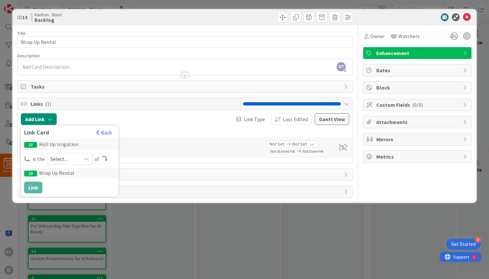
scroll to position [0, 0]
click at [66, 159] on span "Select..." at bounding box center [64, 158] width 27 height 9
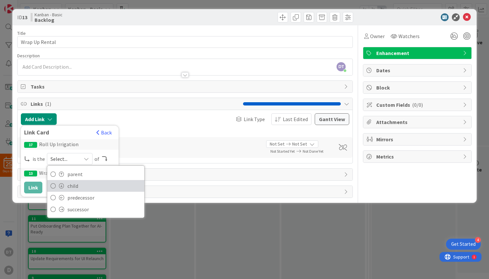
click at [67, 184] on span "child" at bounding box center [104, 186] width 74 height 10
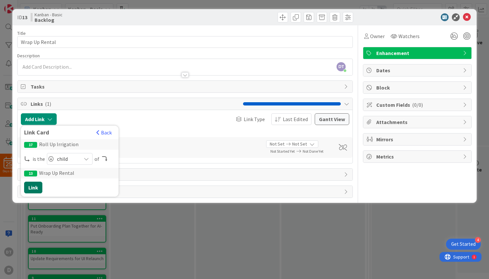
click at [32, 185] on button "Link" at bounding box center [33, 188] width 18 height 12
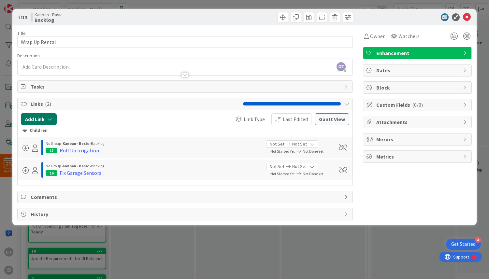
click at [46, 121] on button "Add Link" at bounding box center [39, 119] width 36 height 12
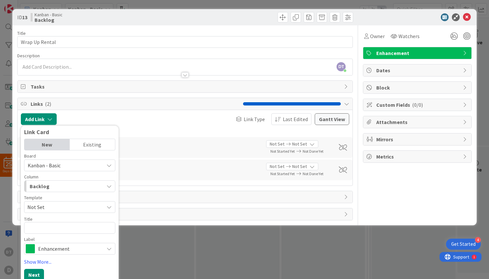
click at [51, 187] on div "Backlog" at bounding box center [66, 186] width 76 height 10
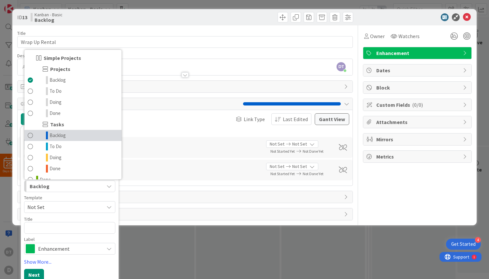
click at [55, 137] on span "Backlog" at bounding box center [58, 136] width 16 height 8
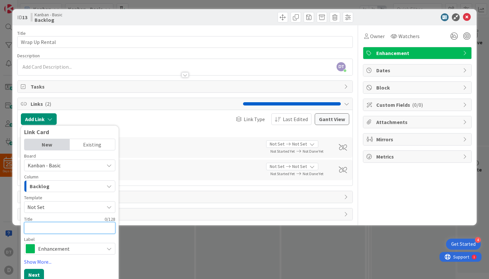
click at [38, 224] on textarea at bounding box center [69, 228] width 91 height 12
drag, startPoint x: 68, startPoint y: 227, endPoint x: 19, endPoint y: 224, distance: 50.0
click at [19, 224] on div "ID 13 Kanban - Basic Backlog Title 14 / 128 Wrap Up Rental Description DT [PERS…" at bounding box center [244, 117] width 465 height 216
click at [67, 224] on textarea "Pack Up Storage" at bounding box center [69, 228] width 91 height 12
drag, startPoint x: 67, startPoint y: 226, endPoint x: 27, endPoint y: 227, distance: 40.4
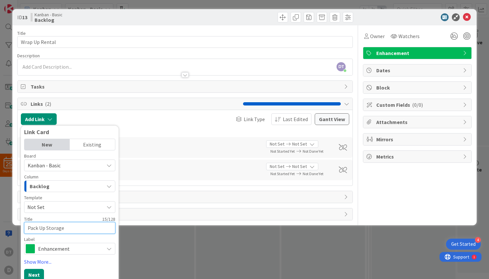
click at [27, 227] on textarea "Pack Up Storage" at bounding box center [69, 228] width 91 height 12
click at [30, 271] on button "Next" at bounding box center [34, 275] width 20 height 12
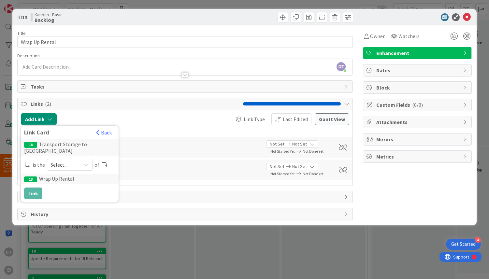
click at [63, 165] on span "Select..." at bounding box center [64, 164] width 27 height 9
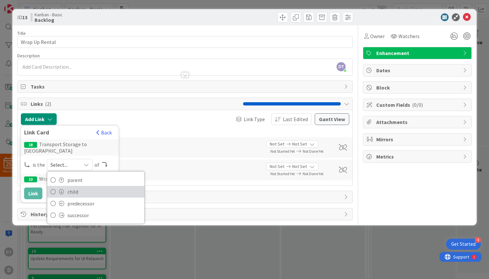
click at [70, 190] on span "child" at bounding box center [104, 192] width 74 height 10
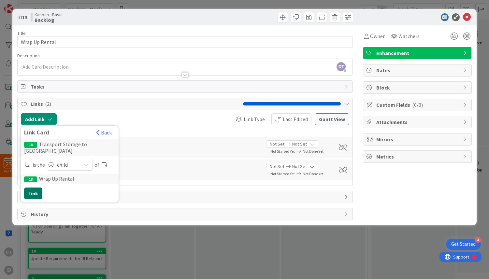
click at [36, 190] on button "Link" at bounding box center [33, 194] width 18 height 12
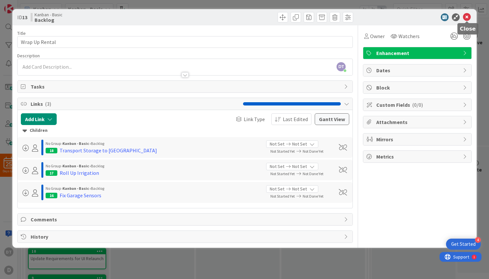
click at [468, 15] on icon at bounding box center [467, 17] width 8 height 8
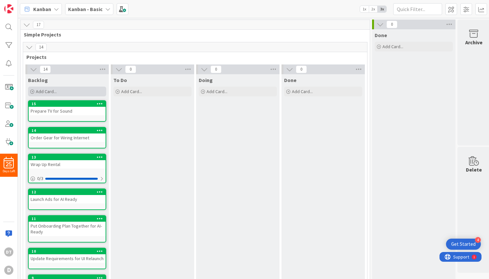
click at [48, 92] on span "Add Card..." at bounding box center [46, 92] width 21 height 6
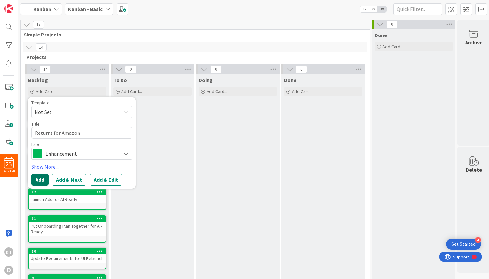
click at [40, 178] on button "Add" at bounding box center [39, 180] width 17 height 12
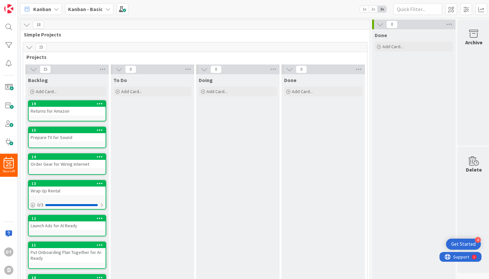
click at [55, 109] on div "Returns for Amazon" at bounding box center [67, 111] width 77 height 8
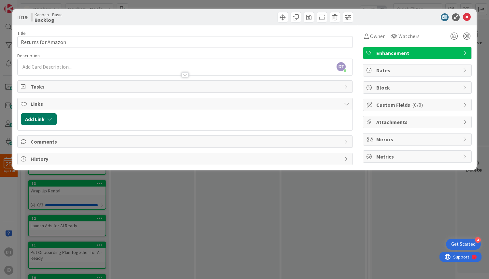
click at [51, 120] on icon "button" at bounding box center [49, 119] width 5 height 5
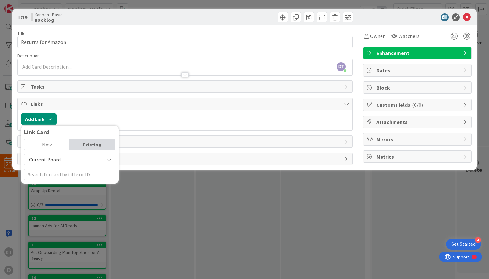
click at [49, 146] on div "New" at bounding box center [46, 144] width 45 height 11
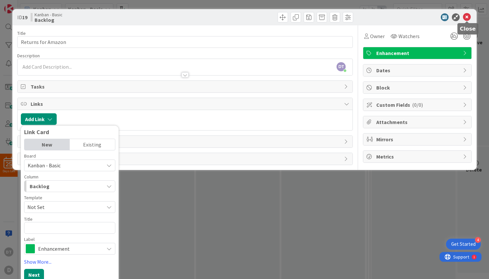
click at [465, 16] on icon at bounding box center [467, 17] width 8 height 8
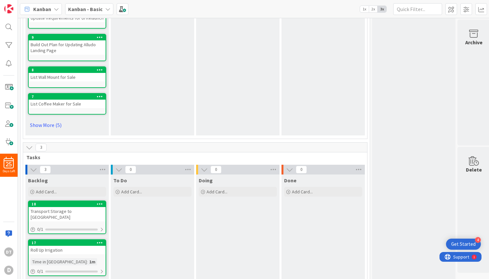
scroll to position [316, 0]
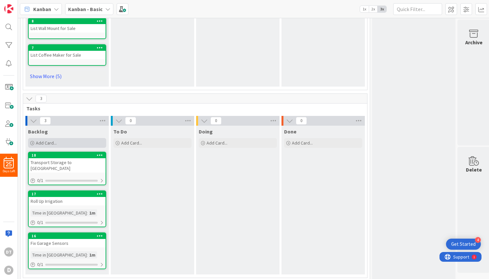
click at [62, 145] on div "Add Card..." at bounding box center [67, 143] width 78 height 10
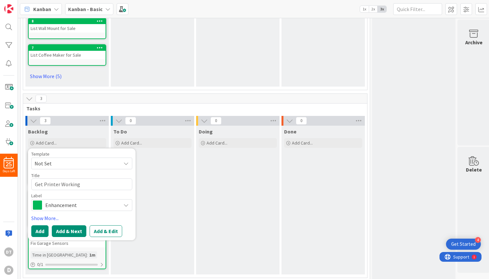
click at [75, 228] on button "Add & Next" at bounding box center [69, 232] width 35 height 12
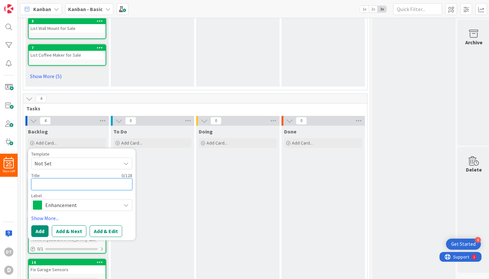
click at [73, 186] on textarea at bounding box center [81, 185] width 101 height 12
click at [70, 228] on button "Add & Next" at bounding box center [69, 232] width 35 height 12
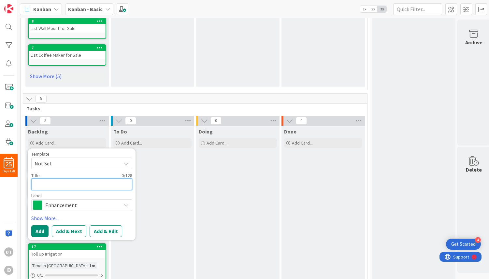
click at [70, 186] on textarea at bounding box center [81, 185] width 101 height 12
click at [65, 229] on button "Add & Next" at bounding box center [69, 232] width 35 height 12
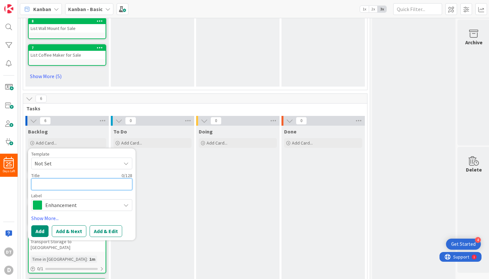
click at [61, 183] on textarea at bounding box center [81, 185] width 101 height 12
click at [68, 228] on button "Add & Next" at bounding box center [69, 232] width 35 height 12
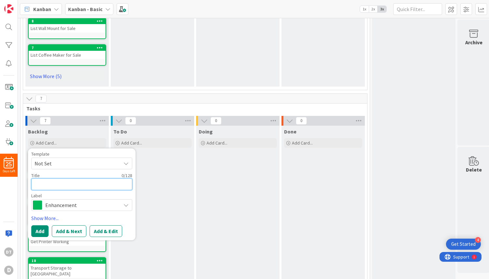
click at [57, 181] on textarea at bounding box center [81, 185] width 101 height 12
click at [44, 230] on button "Add" at bounding box center [39, 232] width 17 height 12
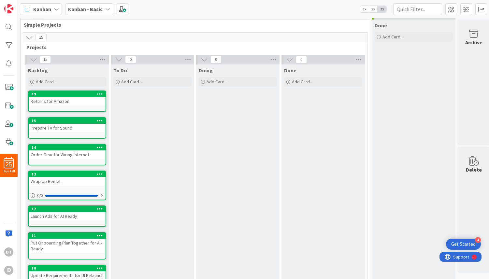
scroll to position [0, 0]
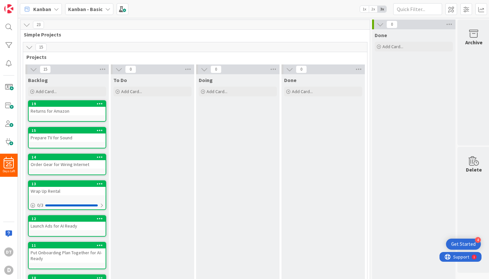
click at [77, 112] on div "Returns for Amazon" at bounding box center [67, 111] width 77 height 8
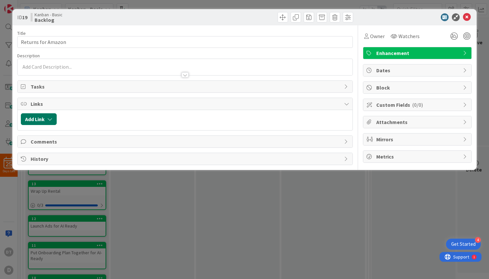
click at [49, 120] on icon "button" at bounding box center [49, 119] width 5 height 5
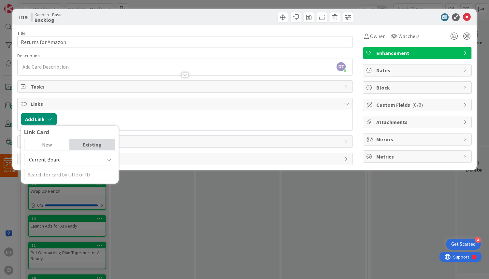
click at [59, 164] on div "Current Board" at bounding box center [69, 160] width 91 height 12
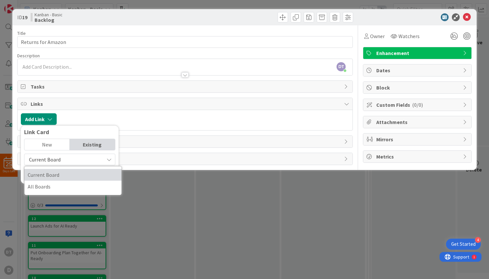
click at [56, 175] on span "Current Board" at bounding box center [73, 175] width 91 height 10
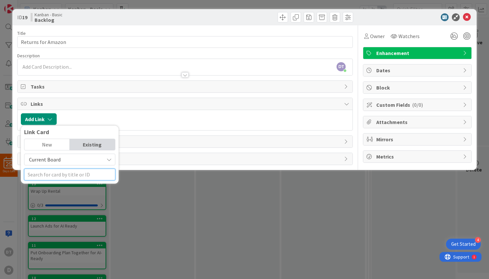
click at [59, 173] on input "text" at bounding box center [69, 175] width 91 height 12
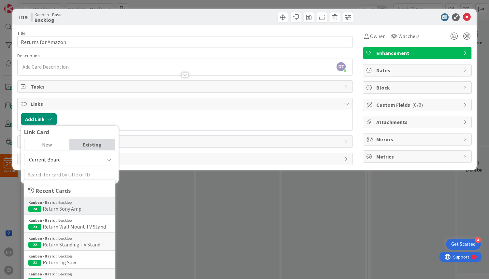
click at [62, 205] on div "Kanban - Basic Backlog" at bounding box center [69, 203] width 83 height 6
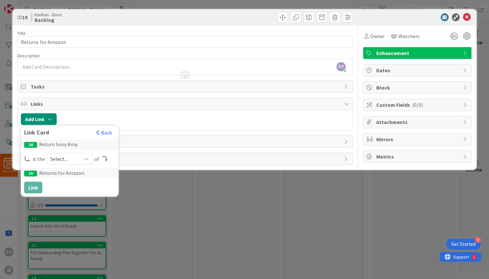
click at [66, 159] on span "Select..." at bounding box center [64, 158] width 27 height 9
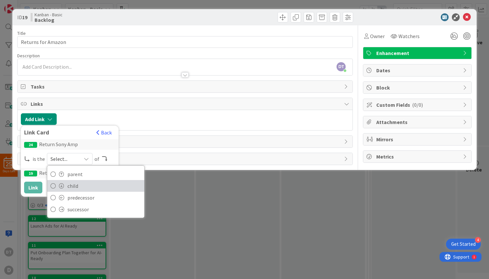
click at [66, 185] on link "child" at bounding box center [95, 186] width 97 height 12
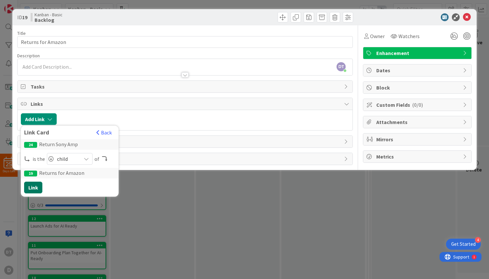
click at [37, 185] on button "Link" at bounding box center [33, 188] width 18 height 12
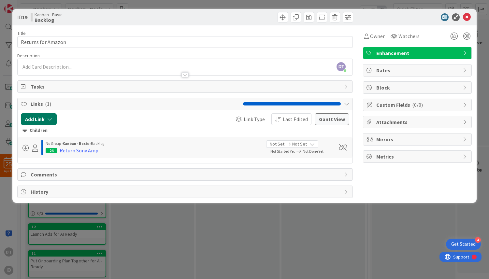
click at [48, 119] on icon "button" at bounding box center [49, 119] width 5 height 5
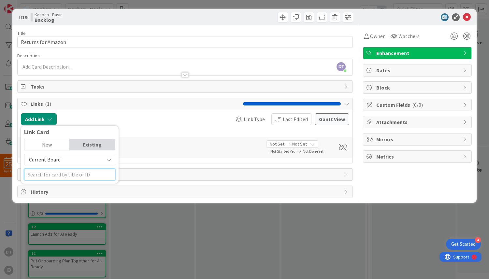
click at [56, 172] on input "text" at bounding box center [69, 175] width 91 height 12
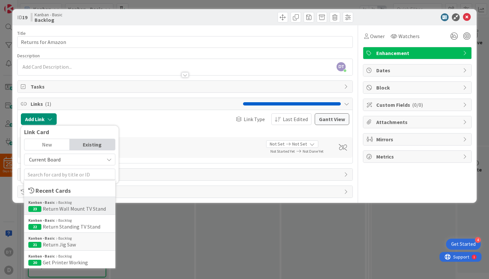
click at [60, 206] on span "Return Wall Mount TV Stand" at bounding box center [74, 209] width 63 height 7
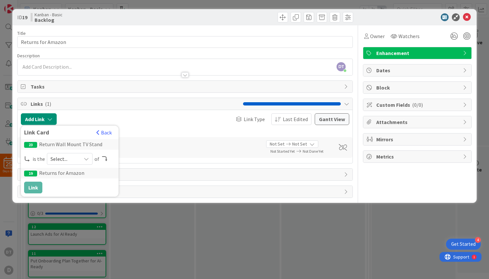
click at [69, 158] on span "Select..." at bounding box center [64, 158] width 27 height 9
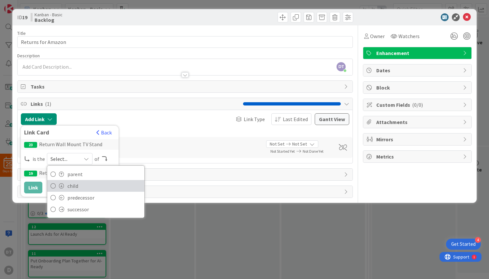
click at [71, 185] on span "child" at bounding box center [104, 186] width 74 height 10
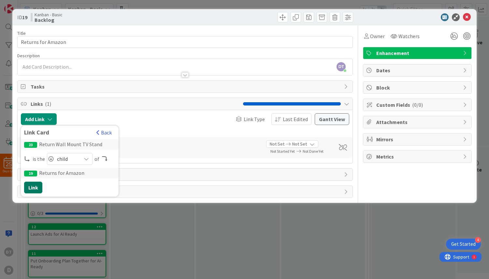
click at [35, 182] on button "Link" at bounding box center [33, 188] width 18 height 12
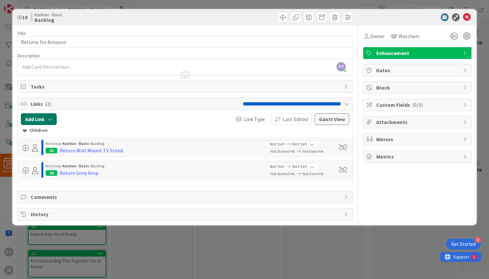
click at [50, 119] on icon "button" at bounding box center [49, 119] width 5 height 5
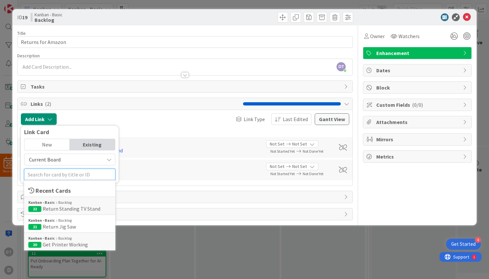
click at [54, 175] on input "text" at bounding box center [69, 175] width 91 height 12
click at [53, 206] on span "Return Standing TV Stand" at bounding box center [72, 209] width 58 height 7
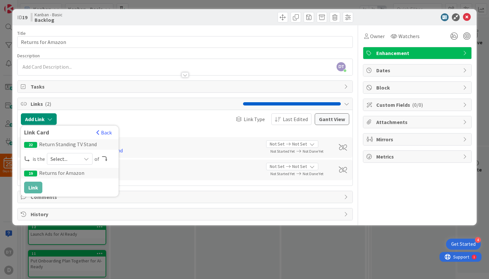
click at [64, 161] on span "Select..." at bounding box center [64, 158] width 27 height 9
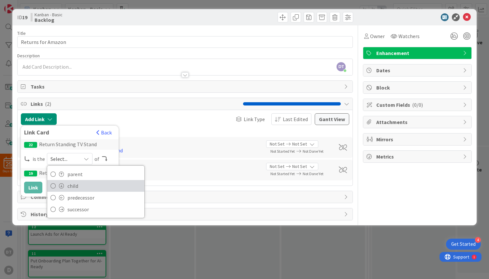
click at [67, 185] on span "child" at bounding box center [104, 186] width 74 height 10
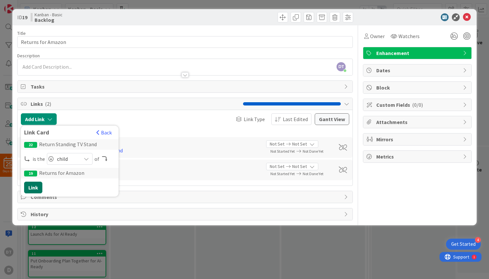
click at [37, 184] on button "Link" at bounding box center [33, 188] width 18 height 12
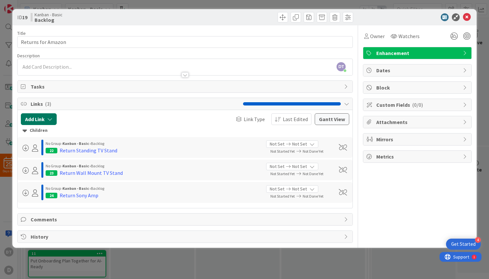
click at [51, 120] on icon "button" at bounding box center [49, 119] width 5 height 5
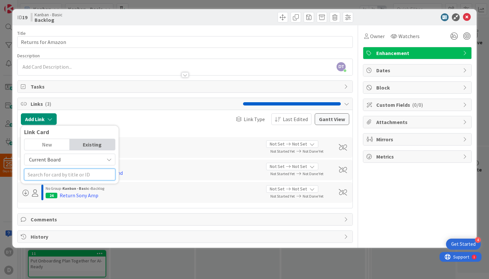
click at [52, 178] on input "text" at bounding box center [69, 175] width 91 height 12
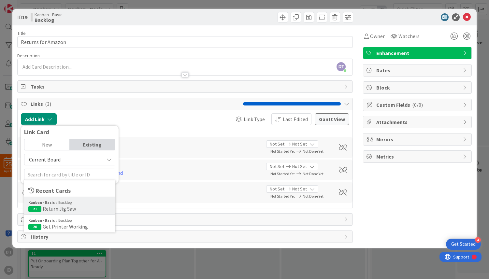
click at [56, 206] on span "Return Jig Saw" at bounding box center [59, 209] width 33 height 7
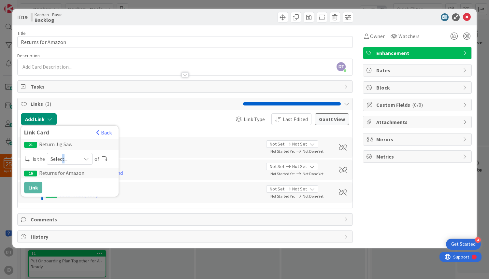
click at [62, 156] on span "Select..." at bounding box center [64, 158] width 27 height 9
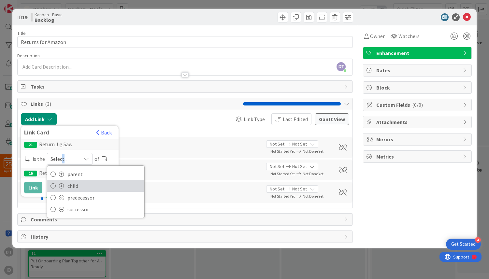
click at [65, 183] on link "child" at bounding box center [95, 186] width 97 height 12
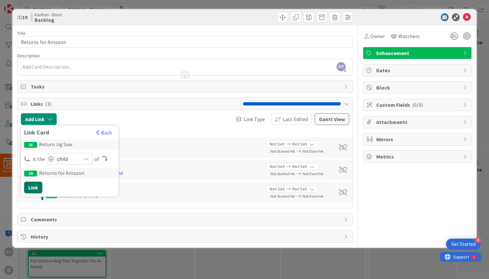
click at [34, 187] on button "Link" at bounding box center [33, 188] width 18 height 12
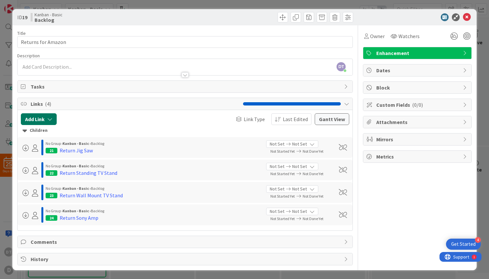
click at [52, 114] on button "Add Link" at bounding box center [39, 119] width 36 height 12
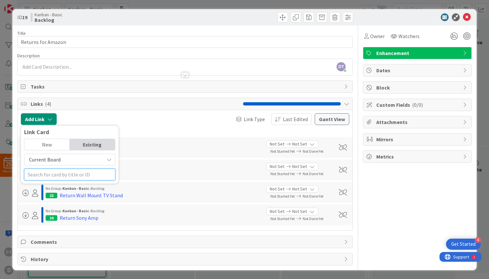
click at [54, 176] on input "text" at bounding box center [69, 175] width 91 height 12
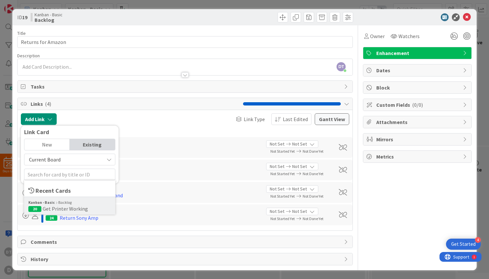
click at [54, 208] on span "Get Printer Working" at bounding box center [65, 209] width 45 height 7
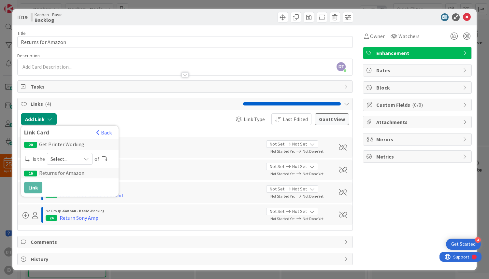
click at [62, 158] on span "Select..." at bounding box center [64, 158] width 27 height 9
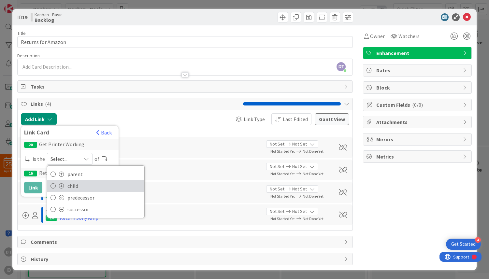
click at [68, 185] on span "child" at bounding box center [104, 186] width 74 height 10
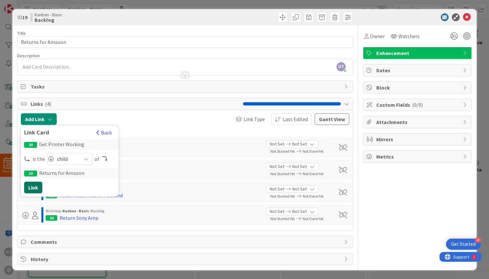
click at [37, 187] on button "Link" at bounding box center [33, 188] width 18 height 12
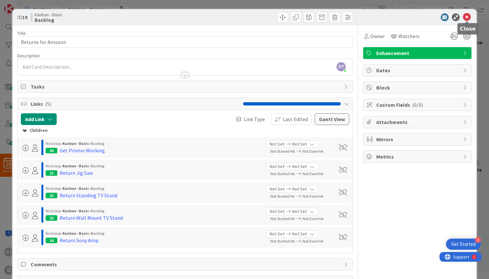
click at [467, 17] on icon at bounding box center [467, 17] width 8 height 8
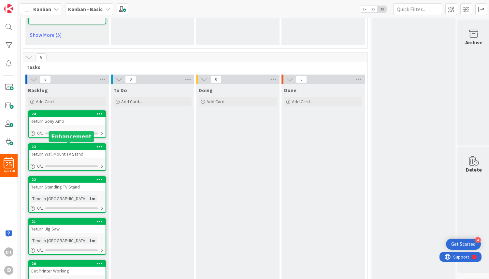
scroll to position [368, 0]
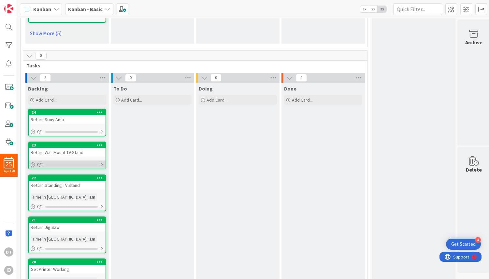
click at [32, 163] on icon at bounding box center [33, 165] width 5 height 5
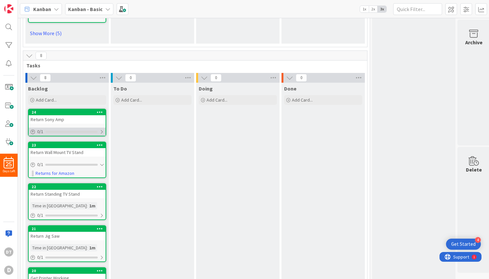
click at [34, 129] on div "0 / 1" at bounding box center [67, 132] width 77 height 8
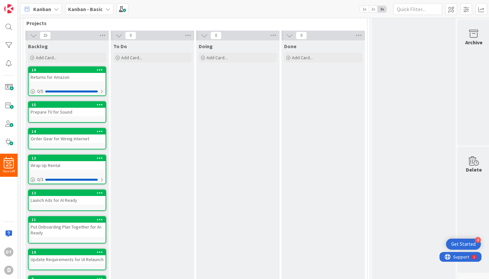
scroll to position [0, 0]
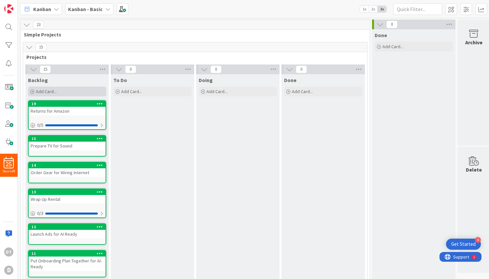
click at [55, 92] on span "Add Card..." at bounding box center [46, 92] width 21 height 6
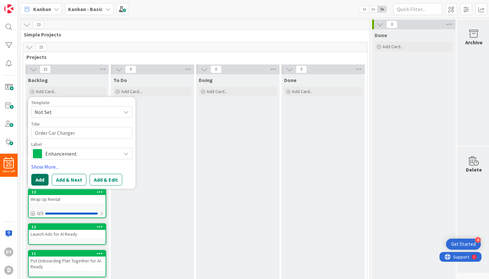
click at [39, 179] on button "Add" at bounding box center [39, 180] width 17 height 12
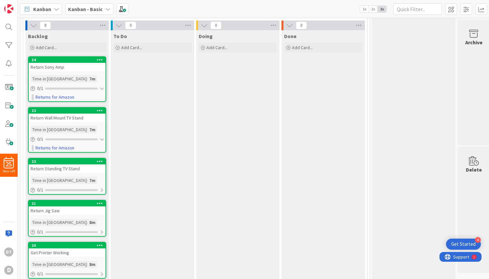
scroll to position [358, 0]
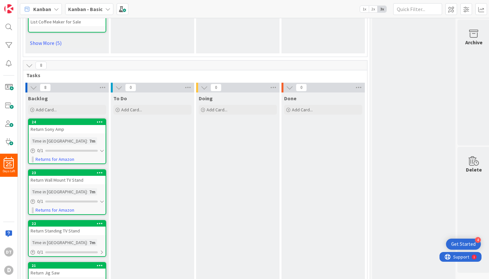
click at [48, 104] on div "Backlog Add Card... Template Not Set Title 0 / 128 Label Enhancement Show More.…" at bounding box center [66, 104] width 83 height 23
click at [47, 110] on span "Add Card..." at bounding box center [46, 110] width 21 height 6
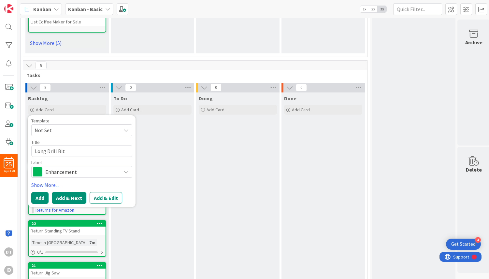
click at [75, 200] on button "Add & Next" at bounding box center [69, 198] width 35 height 12
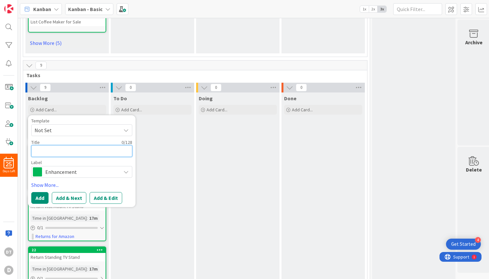
click at [62, 153] on textarea at bounding box center [81, 151] width 101 height 12
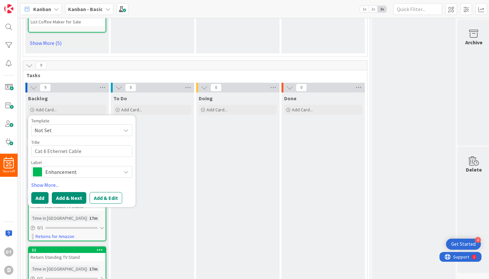
click at [64, 200] on button "Add & Next" at bounding box center [69, 198] width 35 height 12
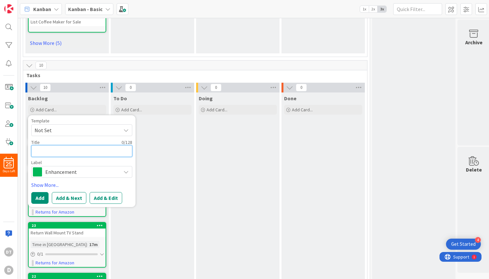
click at [57, 151] on textarea at bounding box center [81, 151] width 101 height 12
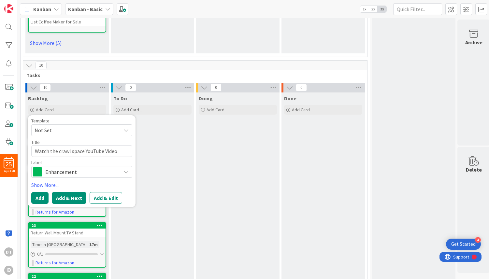
click at [72, 195] on button "Add & Next" at bounding box center [69, 198] width 35 height 12
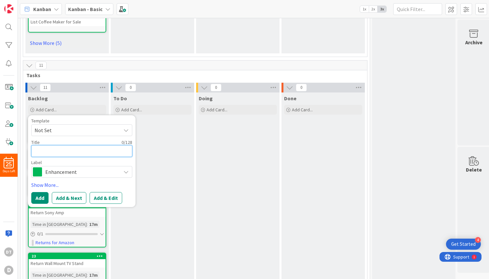
click at [55, 151] on textarea at bounding box center [81, 151] width 101 height 12
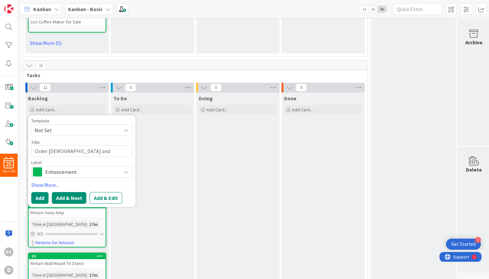
click at [71, 197] on button "Add & Next" at bounding box center [69, 198] width 35 height 12
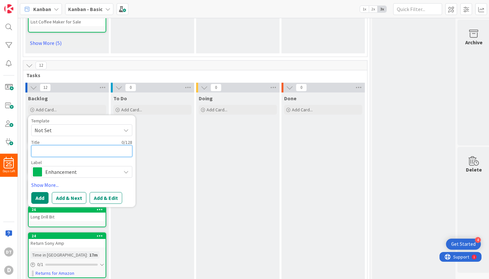
click at [58, 152] on textarea at bounding box center [81, 151] width 101 height 12
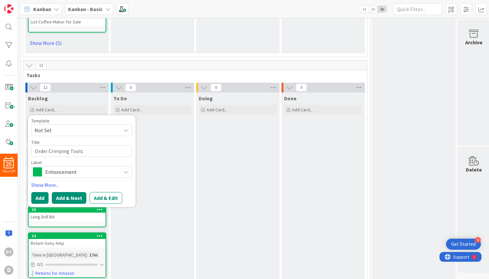
click at [73, 197] on button "Add & Next" at bounding box center [69, 198] width 35 height 12
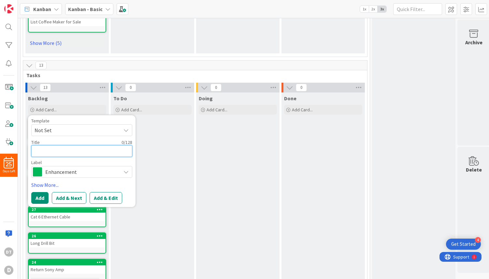
click at [58, 153] on textarea at bounding box center [81, 151] width 101 height 12
click at [66, 194] on button "Add & Next" at bounding box center [69, 198] width 35 height 12
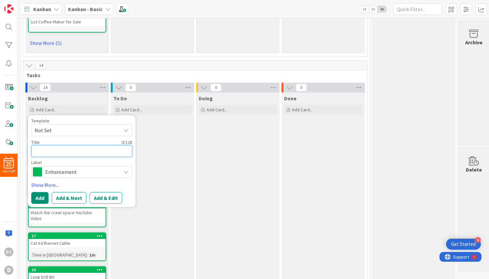
click at [57, 149] on textarea at bounding box center [81, 151] width 101 height 12
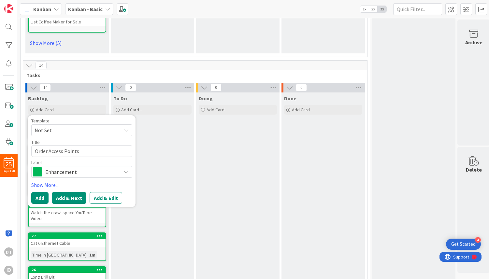
click at [69, 197] on button "Add & Next" at bounding box center [69, 198] width 35 height 12
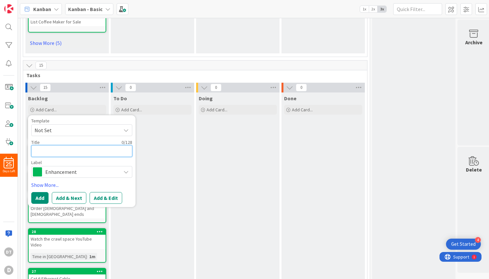
click at [56, 151] on textarea at bounding box center [81, 151] width 101 height 12
click at [68, 197] on button "Add & Next" at bounding box center [69, 198] width 35 height 12
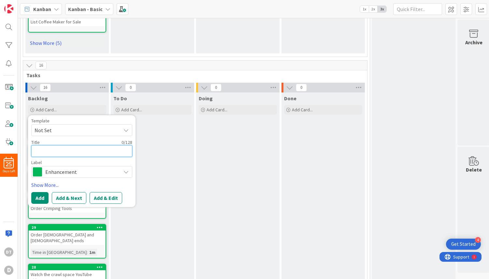
click at [51, 151] on textarea at bounding box center [81, 151] width 101 height 12
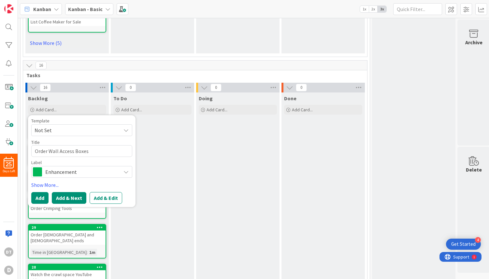
click at [75, 197] on button "Add & Next" at bounding box center [69, 198] width 35 height 12
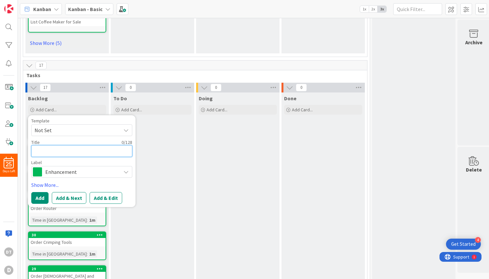
click at [61, 150] on textarea at bounding box center [81, 151] width 101 height 12
click at [43, 197] on button "Add" at bounding box center [39, 198] width 17 height 12
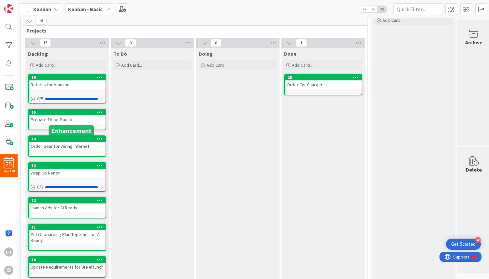
scroll to position [23, 0]
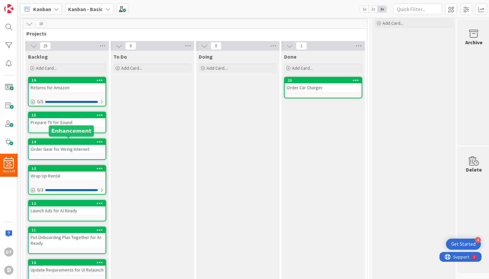
click at [68, 131] on h5 "Enhancement" at bounding box center [71, 131] width 40 height 6
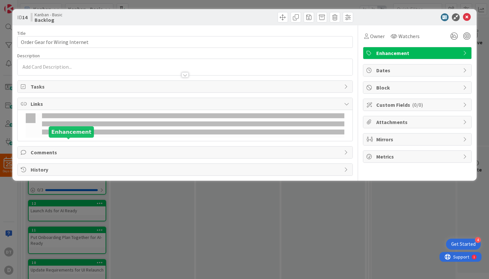
click at [66, 144] on div "Title 30 / 128 Order Gear for Wiring Internet Description Owner Watchers Enhanc…" at bounding box center [185, 100] width 336 height 151
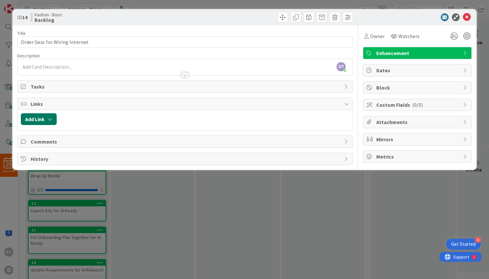
click at [53, 118] on button "Add Link" at bounding box center [39, 119] width 36 height 12
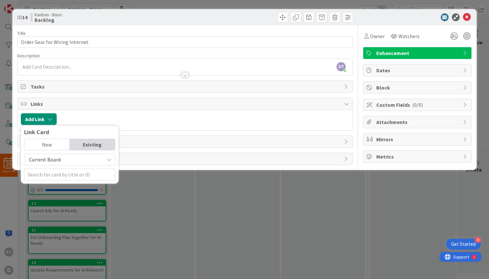
click at [51, 159] on span "Current Board" at bounding box center [45, 159] width 32 height 7
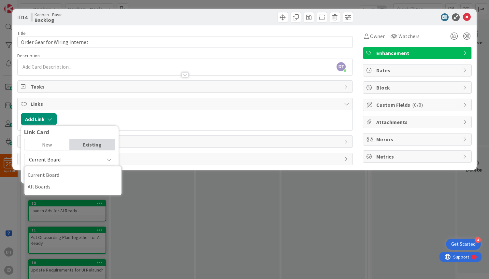
click at [81, 160] on span "Current Board" at bounding box center [64, 159] width 73 height 9
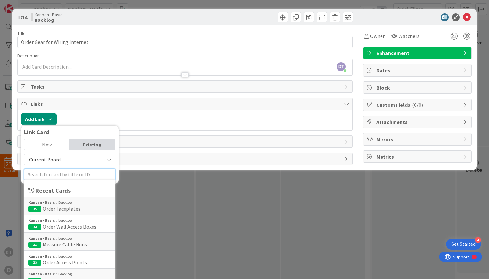
click at [65, 174] on input "text" at bounding box center [69, 175] width 91 height 12
click at [60, 207] on span "Order Faceplates" at bounding box center [62, 209] width 38 height 7
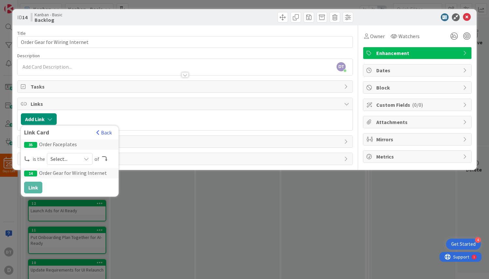
click at [58, 159] on span "Select..." at bounding box center [64, 158] width 27 height 9
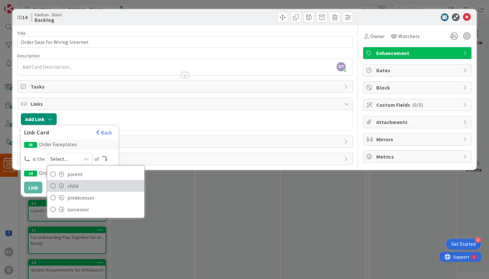
click at [61, 182] on link "child" at bounding box center [95, 186] width 97 height 12
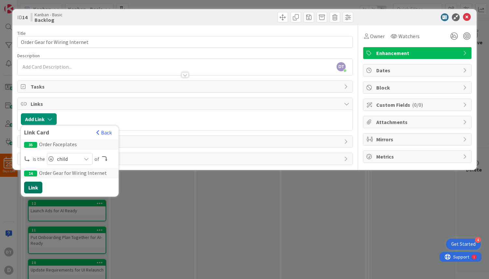
click at [33, 187] on button "Link" at bounding box center [33, 188] width 18 height 12
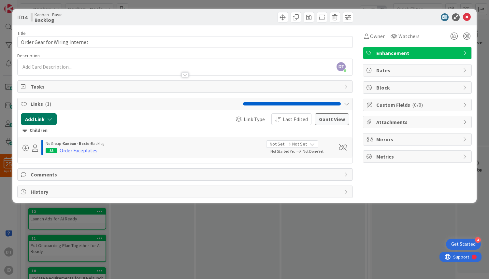
click at [49, 122] on button "Add Link" at bounding box center [39, 119] width 36 height 12
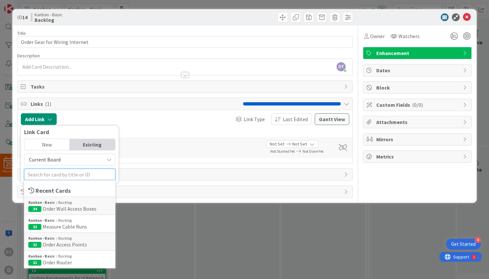
click at [55, 173] on input "text" at bounding box center [69, 175] width 91 height 12
click at [52, 204] on b "Kanban - Basic" at bounding box center [41, 203] width 26 height 6
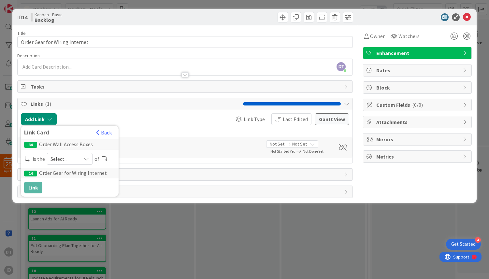
click at [63, 157] on span "Select..." at bounding box center [64, 158] width 27 height 9
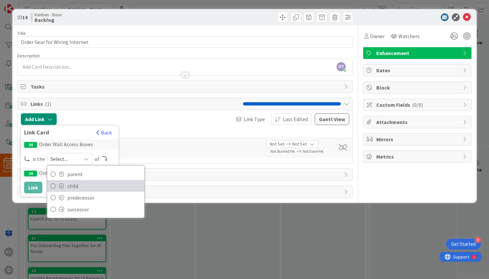
click at [67, 184] on span "child" at bounding box center [104, 186] width 74 height 10
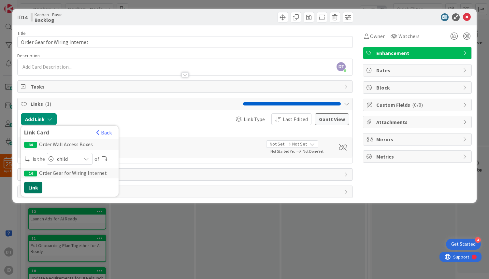
click at [33, 184] on button "Link" at bounding box center [33, 188] width 18 height 12
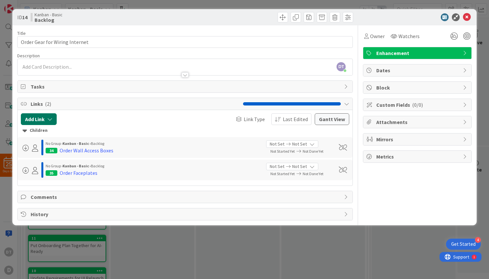
click at [49, 118] on icon "button" at bounding box center [49, 119] width 5 height 5
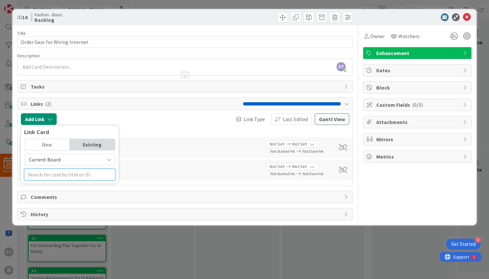
click at [58, 178] on input "text" at bounding box center [69, 175] width 91 height 12
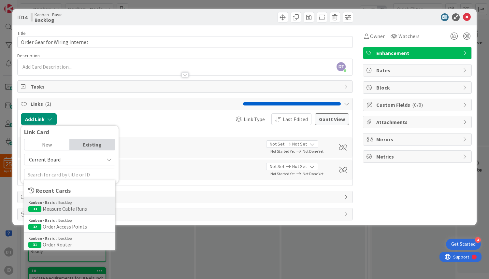
click at [51, 210] on span "Measure Cable Runs" at bounding box center [65, 209] width 44 height 7
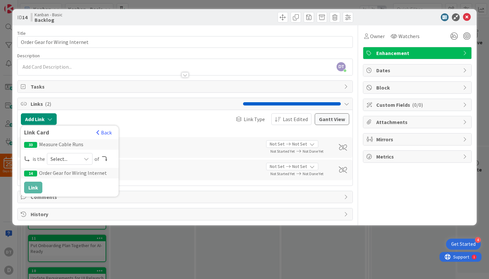
click at [64, 154] on span "Select..." at bounding box center [64, 158] width 27 height 9
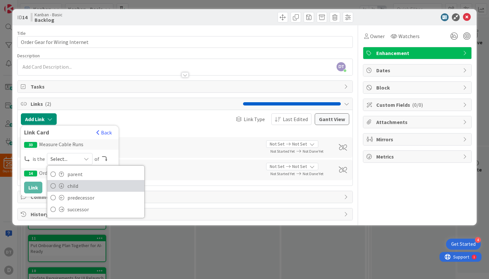
click at [69, 185] on span "child" at bounding box center [104, 186] width 74 height 10
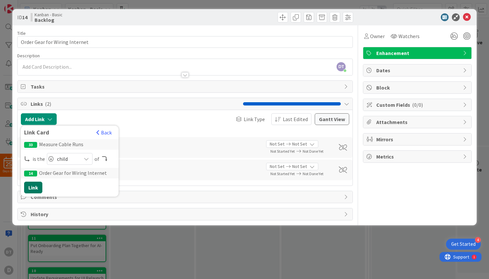
click at [37, 183] on button "Link" at bounding box center [33, 188] width 18 height 12
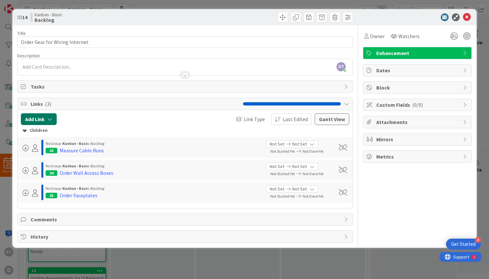
click at [49, 115] on button "Add Link" at bounding box center [39, 119] width 36 height 12
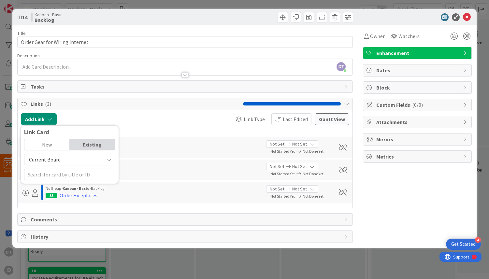
click at [57, 158] on span "Current Board" at bounding box center [45, 159] width 32 height 7
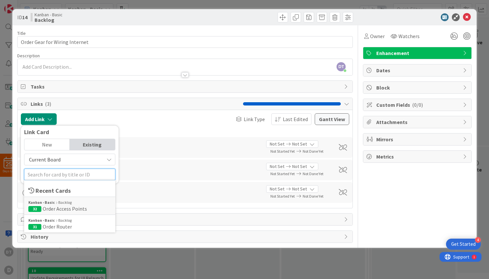
click at [54, 172] on input "text" at bounding box center [69, 175] width 91 height 12
click at [55, 214] on div "Kanban - Basic Backlog 32 Order Access Points" at bounding box center [69, 206] width 91 height 18
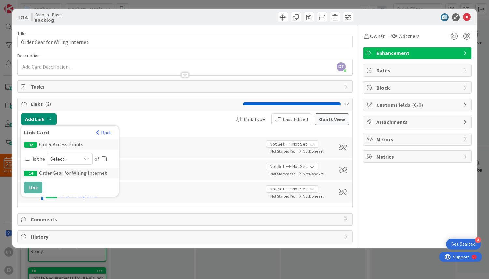
click at [54, 156] on span "Select..." at bounding box center [64, 158] width 27 height 9
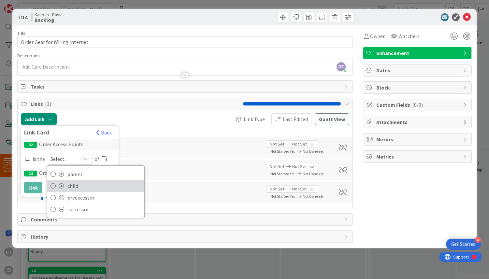
click at [63, 186] on link "child" at bounding box center [95, 186] width 97 height 12
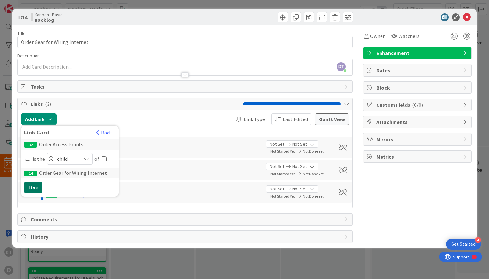
click at [38, 188] on button "Link" at bounding box center [33, 188] width 18 height 12
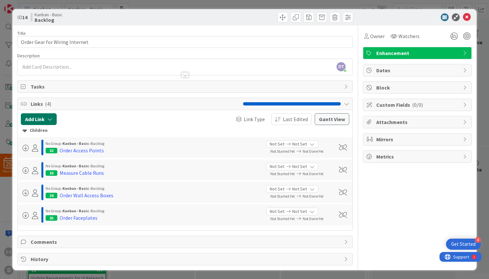
click at [47, 118] on button "Add Link" at bounding box center [39, 119] width 36 height 12
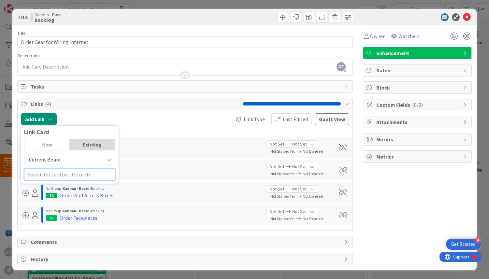
click at [57, 176] on input "text" at bounding box center [69, 175] width 91 height 12
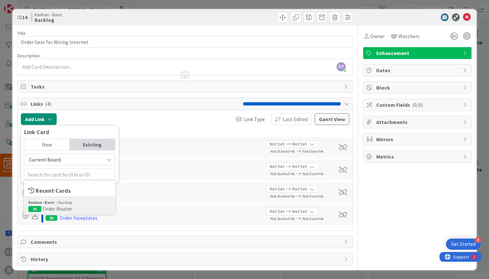
click at [55, 206] on span "Order Router" at bounding box center [57, 209] width 29 height 7
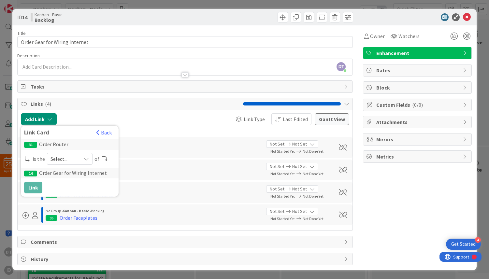
click at [55, 158] on span "Select..." at bounding box center [64, 158] width 27 height 9
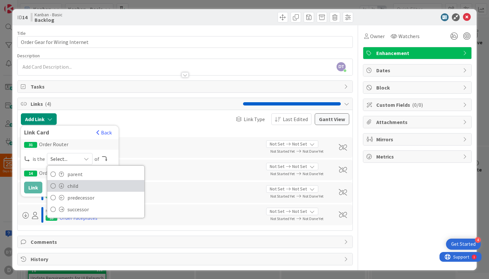
click at [62, 188] on span at bounding box center [61, 185] width 5 height 5
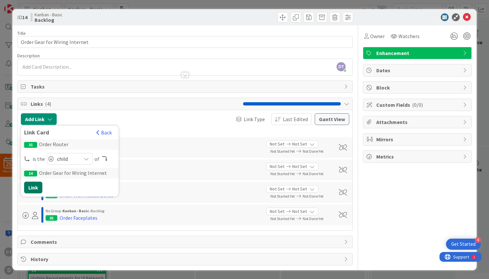
click at [33, 190] on button "Link" at bounding box center [33, 188] width 18 height 12
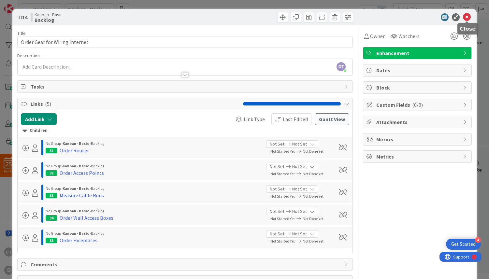
click at [466, 15] on icon at bounding box center [467, 17] width 8 height 8
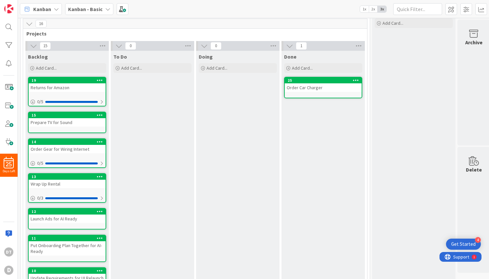
click at [67, 122] on div "Prepare TV for Sound" at bounding box center [67, 122] width 77 height 8
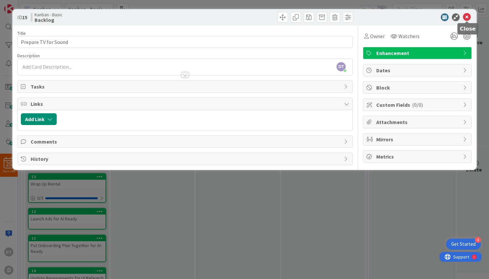
click at [470, 13] on icon at bounding box center [467, 17] width 8 height 8
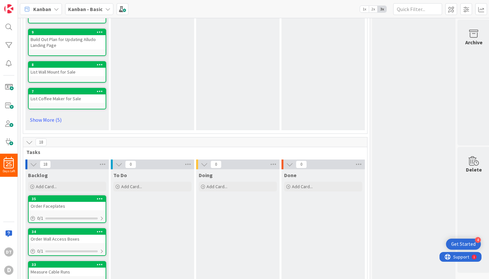
scroll to position [290, 0]
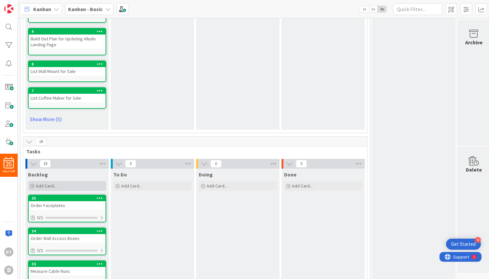
click at [54, 183] on div "Add Card..." at bounding box center [67, 186] width 78 height 10
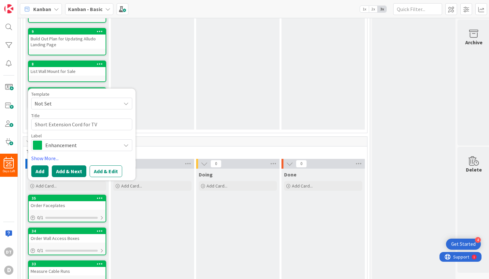
click at [69, 171] on button "Add & Next" at bounding box center [69, 172] width 35 height 12
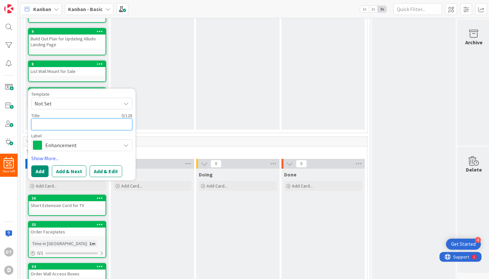
click at [60, 121] on textarea at bounding box center [81, 125] width 101 height 12
drag, startPoint x: 64, startPoint y: 125, endPoint x: 22, endPoint y: 122, distance: 41.8
click at [22, 122] on div "16 Projects 15 Backlog Add Card... Template Not Set Title 0 / 128 Label Enhance…" at bounding box center [195, 176] width 347 height 849
click at [41, 169] on button "Add" at bounding box center [39, 172] width 17 height 12
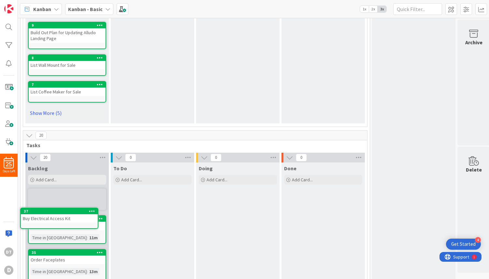
scroll to position [301, 0]
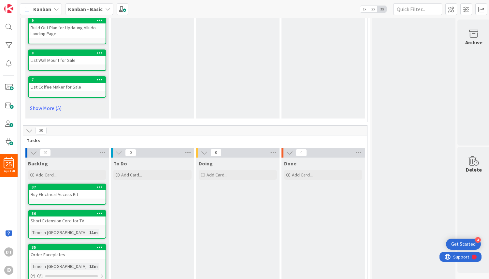
click at [100, 213] on icon at bounding box center [100, 213] width 6 height 5
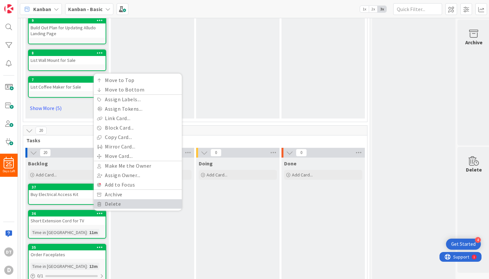
click at [116, 202] on link "Delete" at bounding box center [138, 203] width 88 height 9
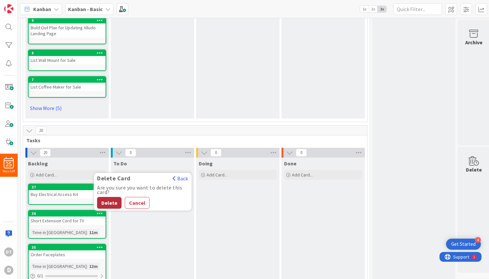
click at [109, 201] on button "Delete" at bounding box center [109, 203] width 24 height 12
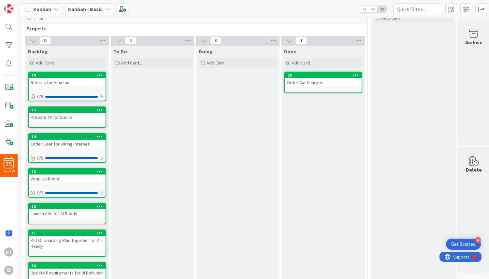
scroll to position [0, 0]
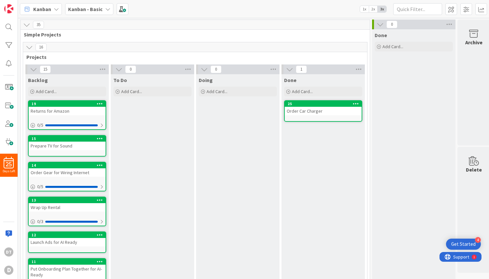
click at [74, 148] on div "Prepare TV for Sound" at bounding box center [67, 146] width 77 height 8
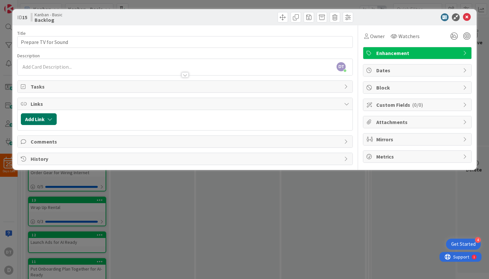
click at [51, 118] on icon "button" at bounding box center [49, 119] width 5 height 5
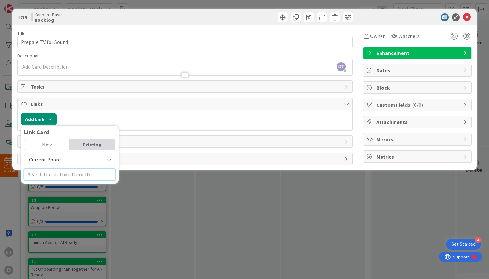
click at [60, 175] on input "text" at bounding box center [69, 175] width 91 height 12
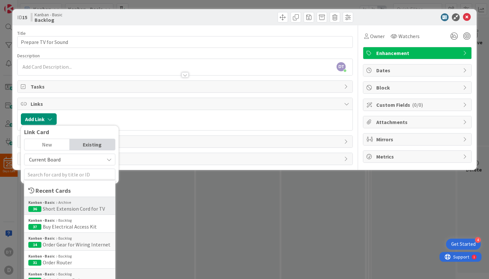
click at [53, 203] on b "Kanban - Basic" at bounding box center [41, 203] width 26 height 6
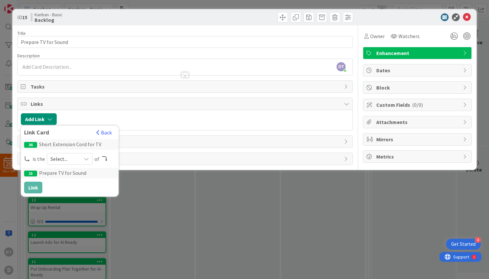
click at [61, 160] on span "Select..." at bounding box center [64, 158] width 27 height 9
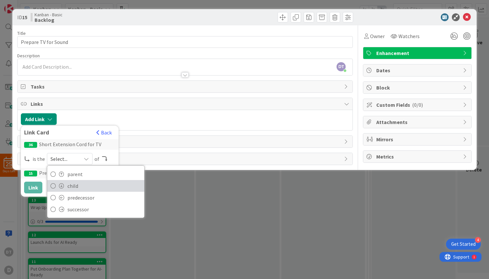
click at [66, 185] on link "child" at bounding box center [95, 186] width 97 height 12
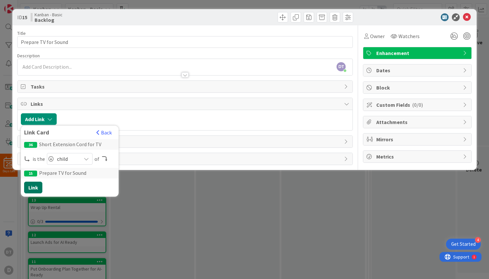
click at [34, 185] on button "Link" at bounding box center [33, 188] width 18 height 12
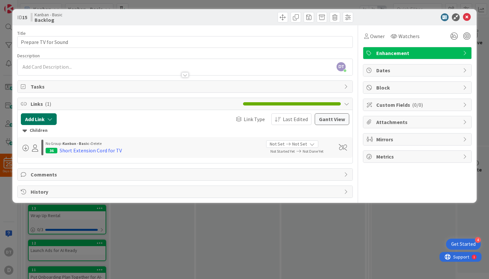
click at [51, 120] on icon "button" at bounding box center [49, 119] width 5 height 5
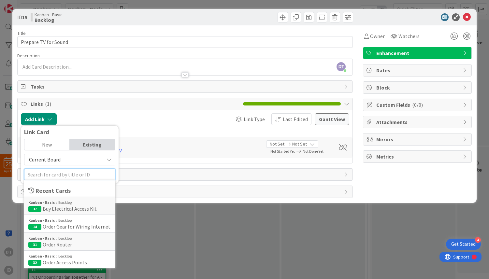
click at [55, 176] on input "text" at bounding box center [69, 175] width 91 height 12
click at [57, 209] on span "Buy Electrical Access Kit" at bounding box center [70, 209] width 54 height 7
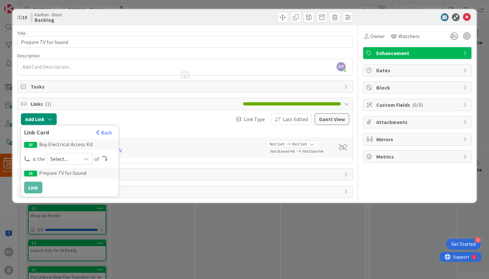
click at [59, 158] on span "Select..." at bounding box center [64, 158] width 27 height 9
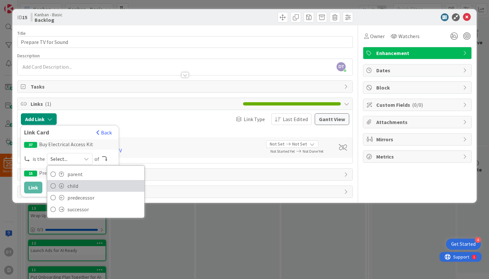
click at [65, 183] on link "child" at bounding box center [95, 186] width 97 height 12
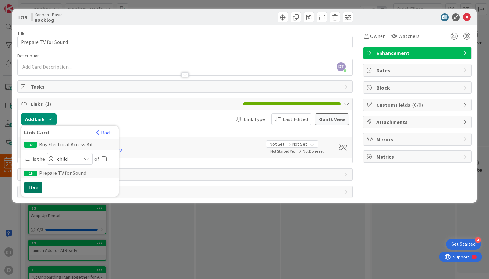
click at [37, 183] on button "Link" at bounding box center [33, 188] width 18 height 12
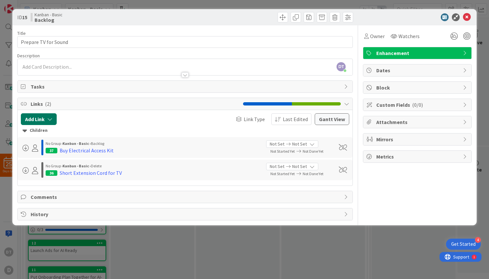
click at [52, 117] on icon "button" at bounding box center [49, 119] width 5 height 5
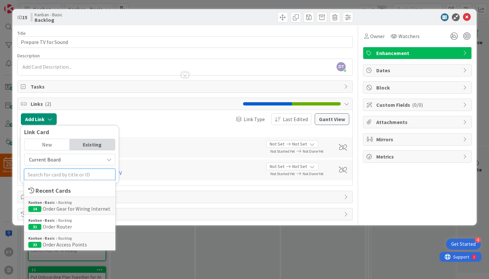
click at [56, 175] on input "text" at bounding box center [69, 175] width 91 height 12
click at [140, 159] on div "Children No Group › Kanban - Basic › Backlog 37 Buy Electrical Access Kit Not S…" at bounding box center [185, 152] width 335 height 55
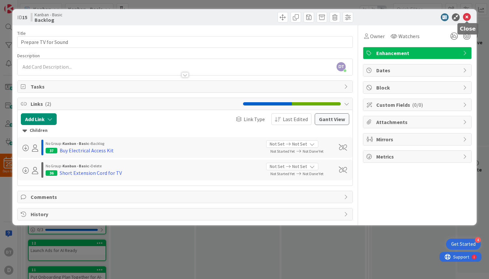
click at [467, 16] on icon at bounding box center [467, 17] width 8 height 8
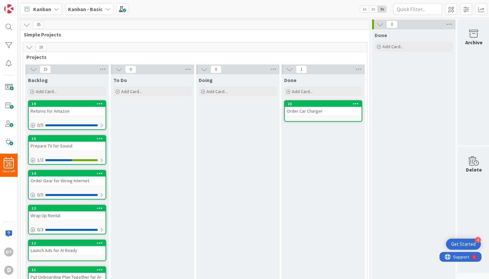
click at [72, 178] on div "Order Gear for Wiring Internet" at bounding box center [67, 181] width 77 height 8
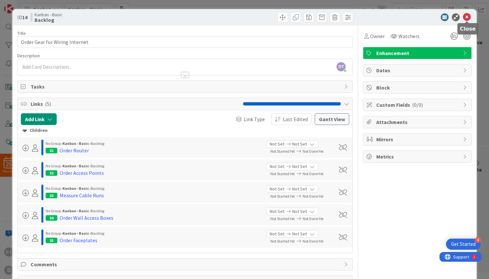
click at [467, 17] on icon at bounding box center [467, 17] width 8 height 8
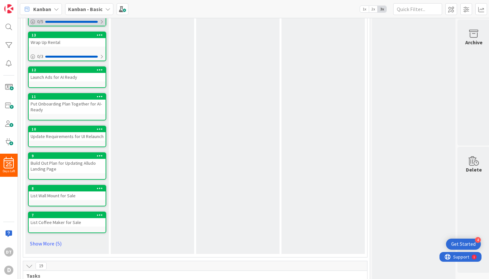
scroll to position [174, 0]
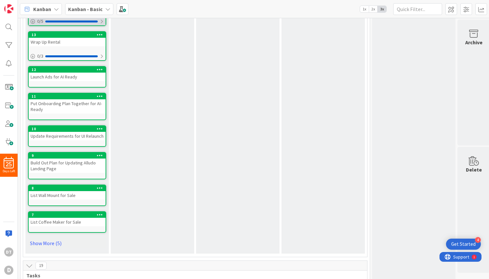
click at [73, 196] on div "List Wall Mount for Sale" at bounding box center [67, 195] width 77 height 8
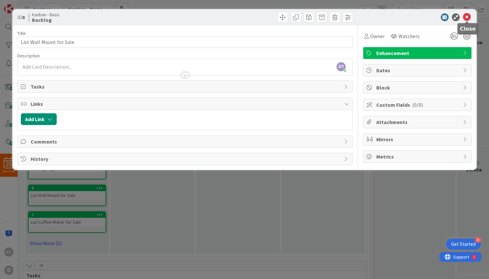
click at [467, 18] on icon at bounding box center [467, 17] width 8 height 8
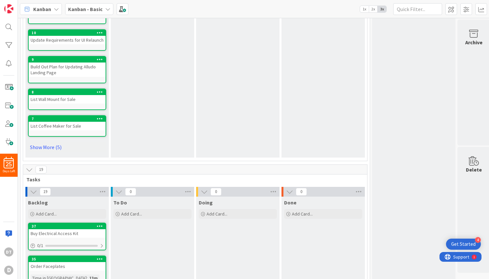
scroll to position [276, 0]
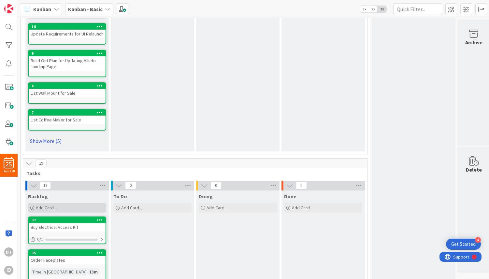
click at [74, 206] on div "Add Card..." at bounding box center [67, 208] width 78 height 10
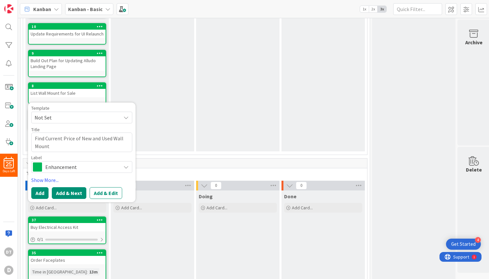
click at [71, 192] on button "Add & Next" at bounding box center [69, 193] width 35 height 12
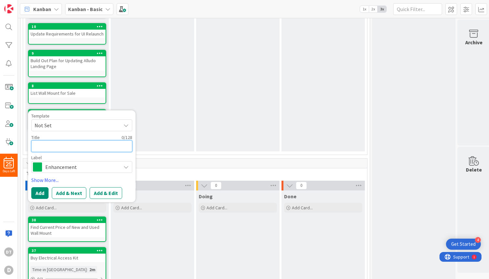
click at [59, 145] on textarea at bounding box center [81, 146] width 101 height 12
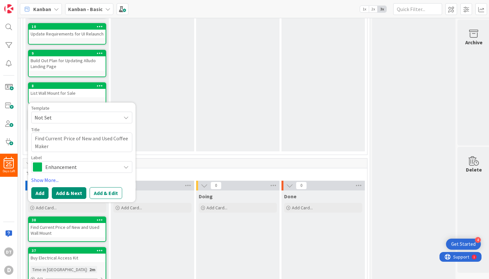
click at [67, 194] on button "Add & Next" at bounding box center [69, 193] width 35 height 12
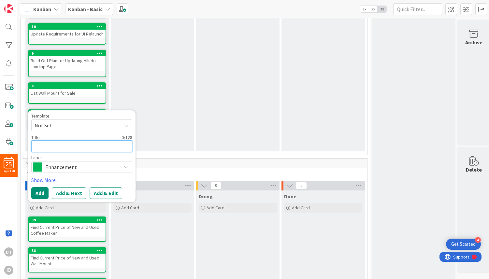
click at [62, 143] on textarea at bounding box center [81, 146] width 101 height 12
click at [40, 192] on button "Add" at bounding box center [39, 193] width 17 height 12
